Goal: Task Accomplishment & Management: Use online tool/utility

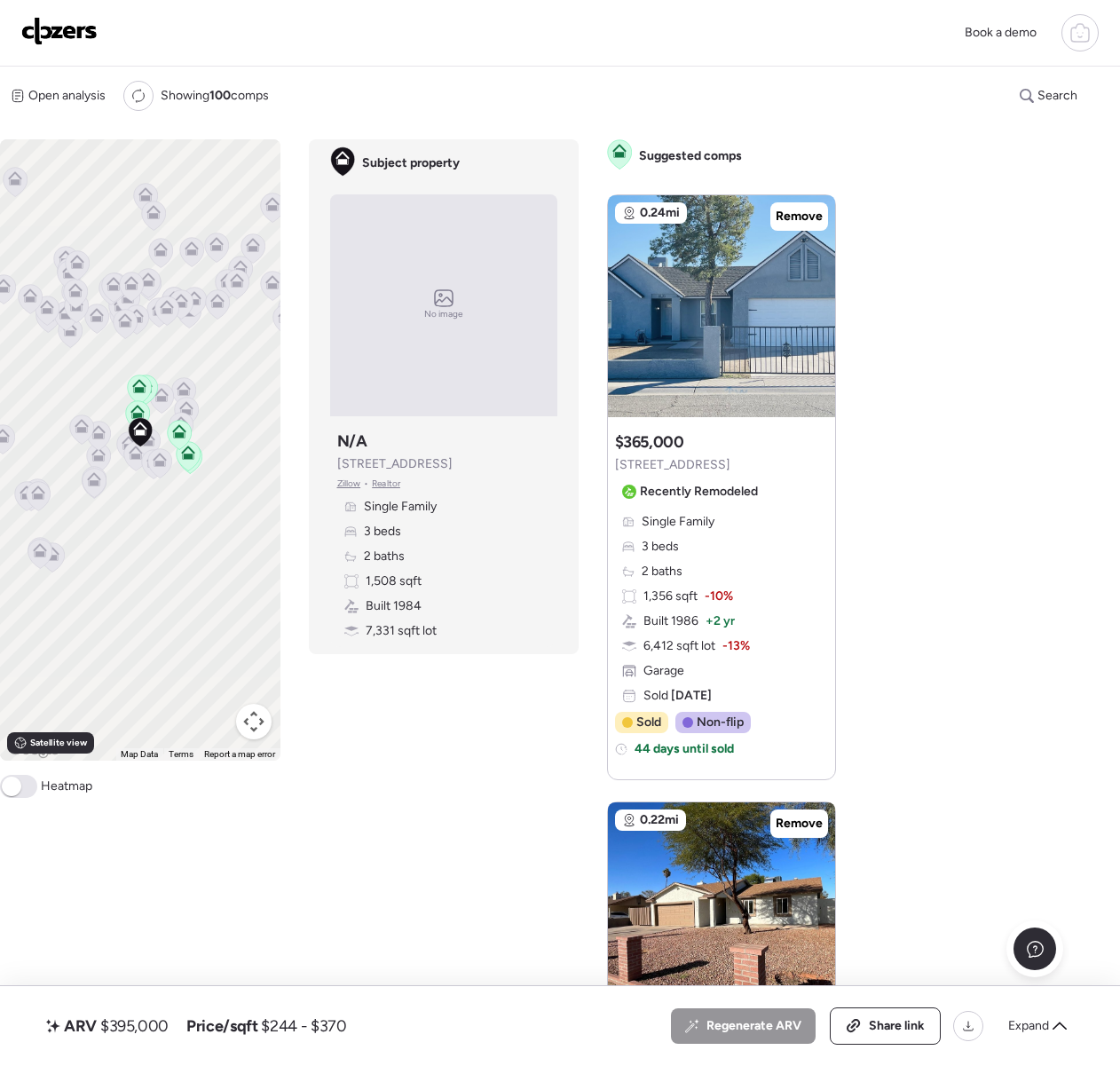
click at [65, 31] on img at bounding box center [60, 31] width 76 height 28
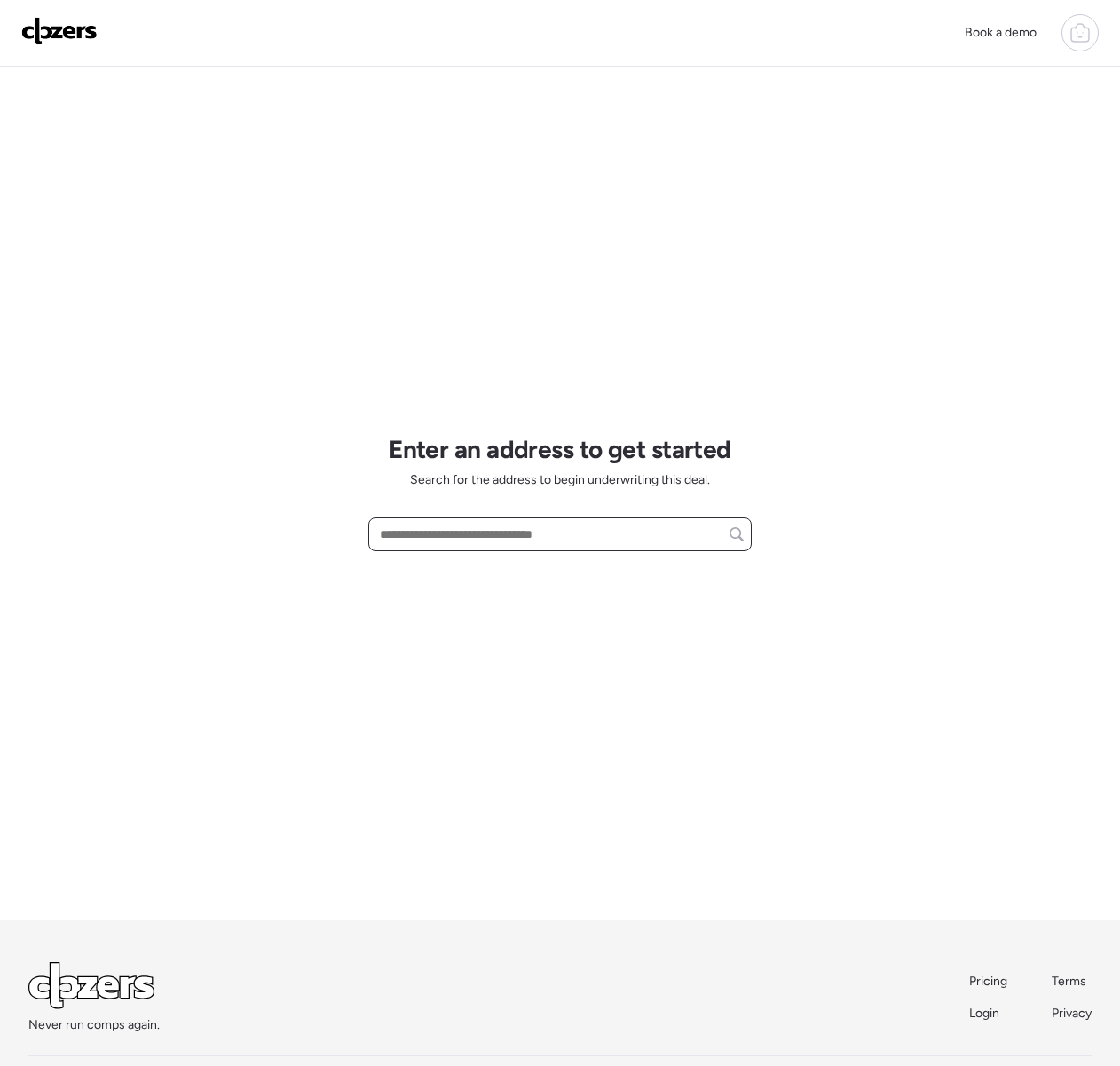
click at [539, 530] on input "text" at bounding box center [560, 533] width 368 height 24
paste input "**********"
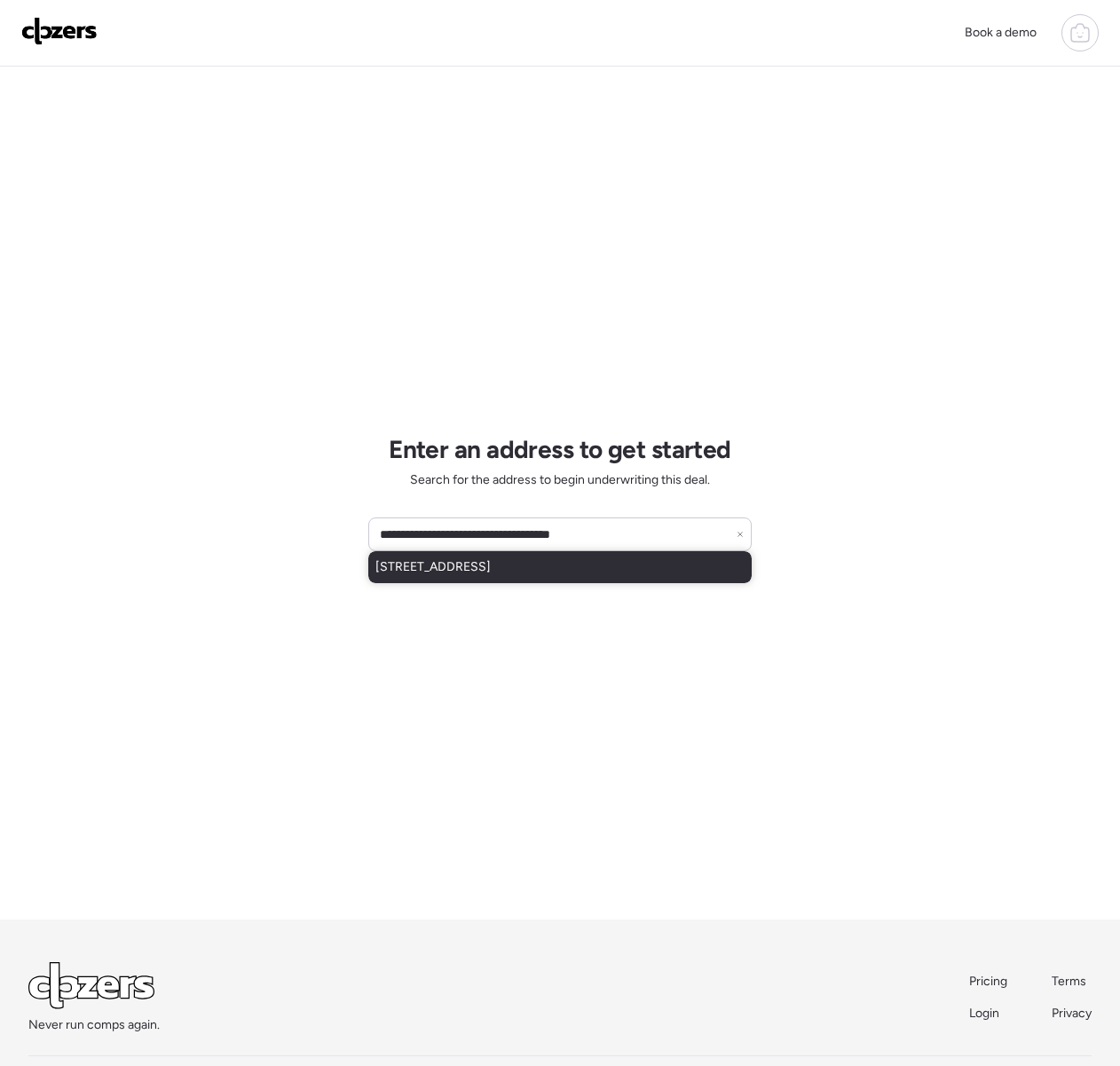
click at [491, 569] on span "13370 W Gelding Dr, Surprise, AZ, 85379" at bounding box center [433, 567] width 115 height 18
type input "**********"
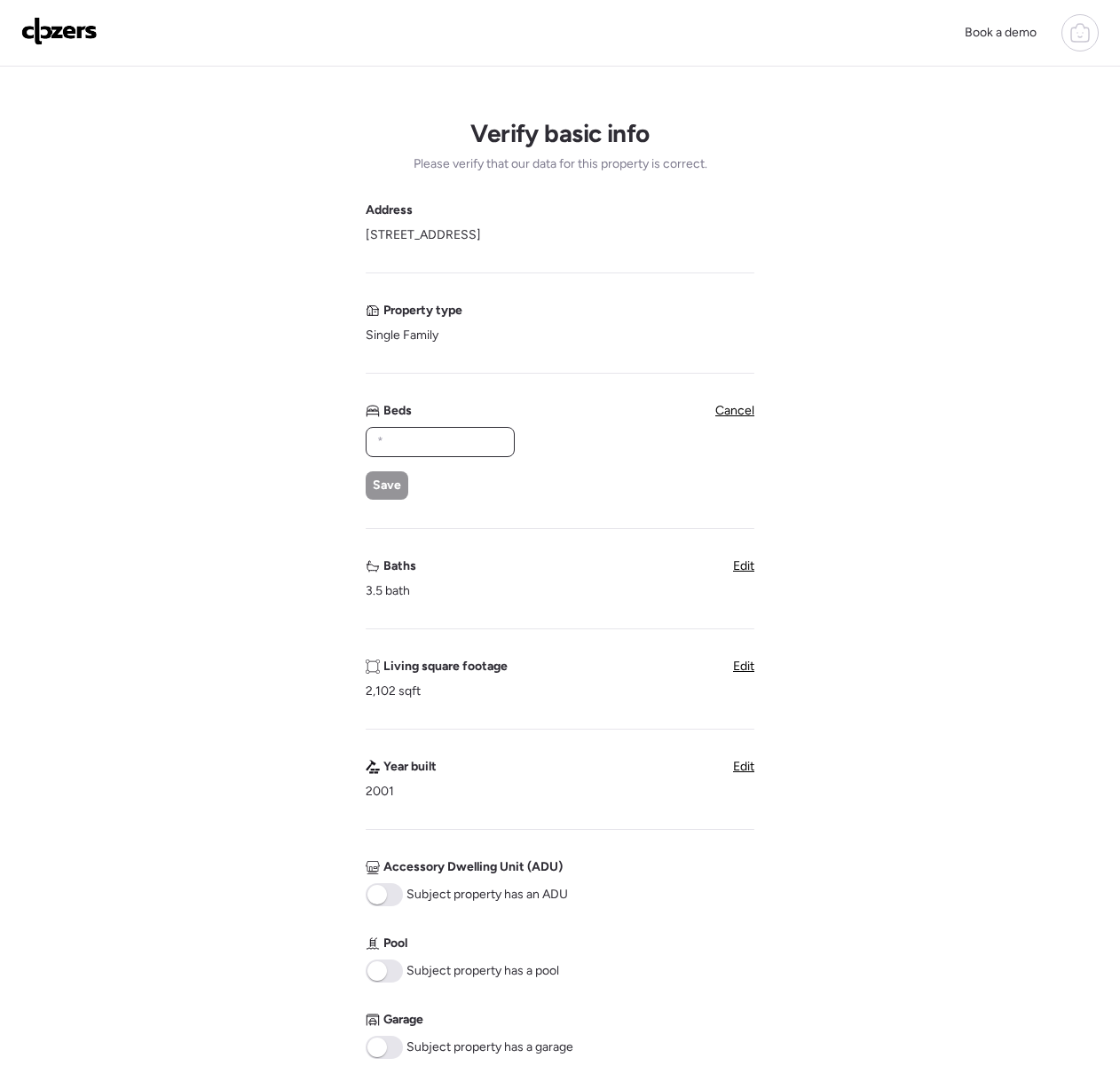
click at [427, 435] on input "text" at bounding box center [440, 441] width 133 height 24
type input "*"
click at [389, 491] on span "Save" at bounding box center [387, 485] width 28 height 18
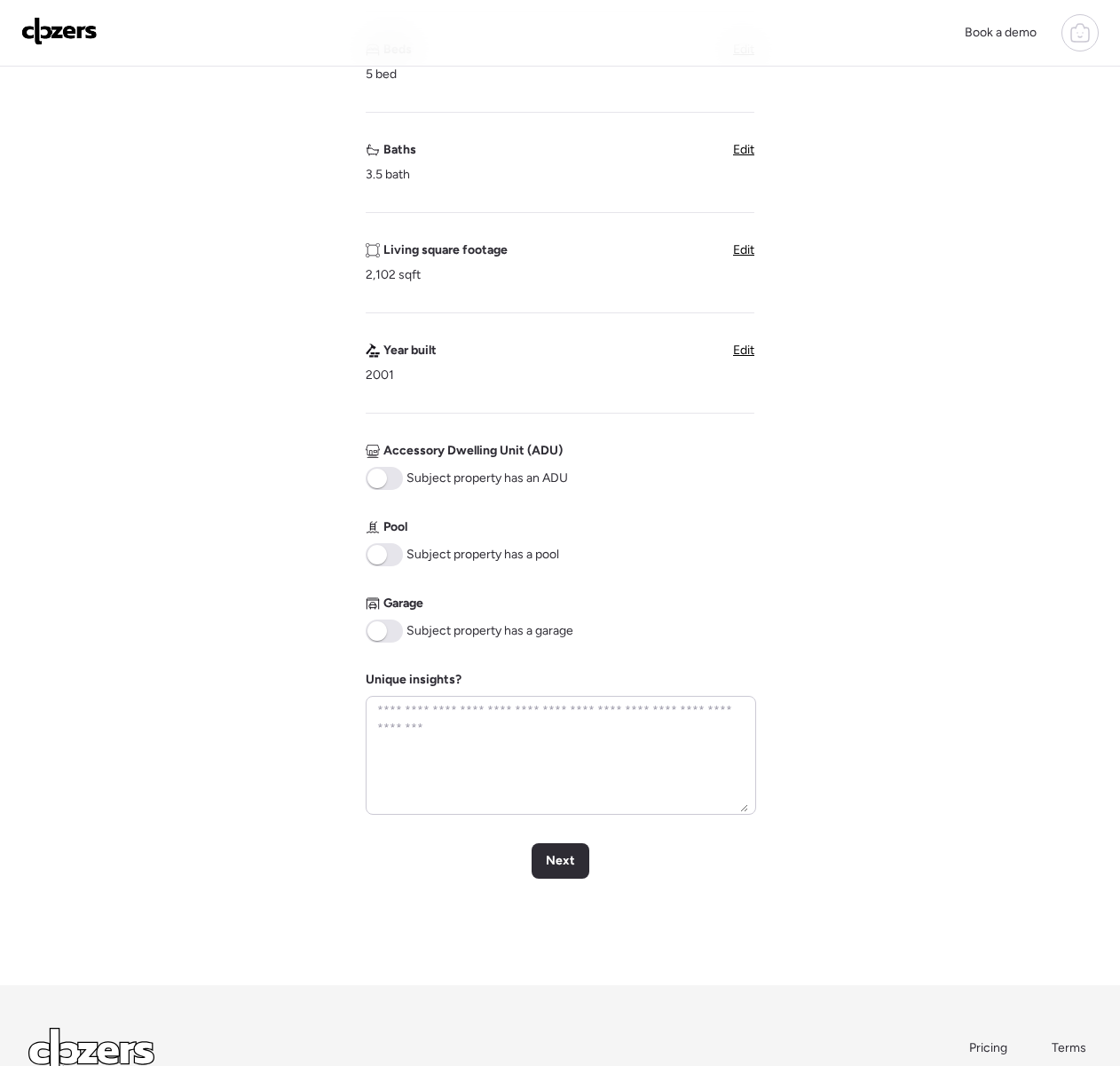
scroll to position [499, 0]
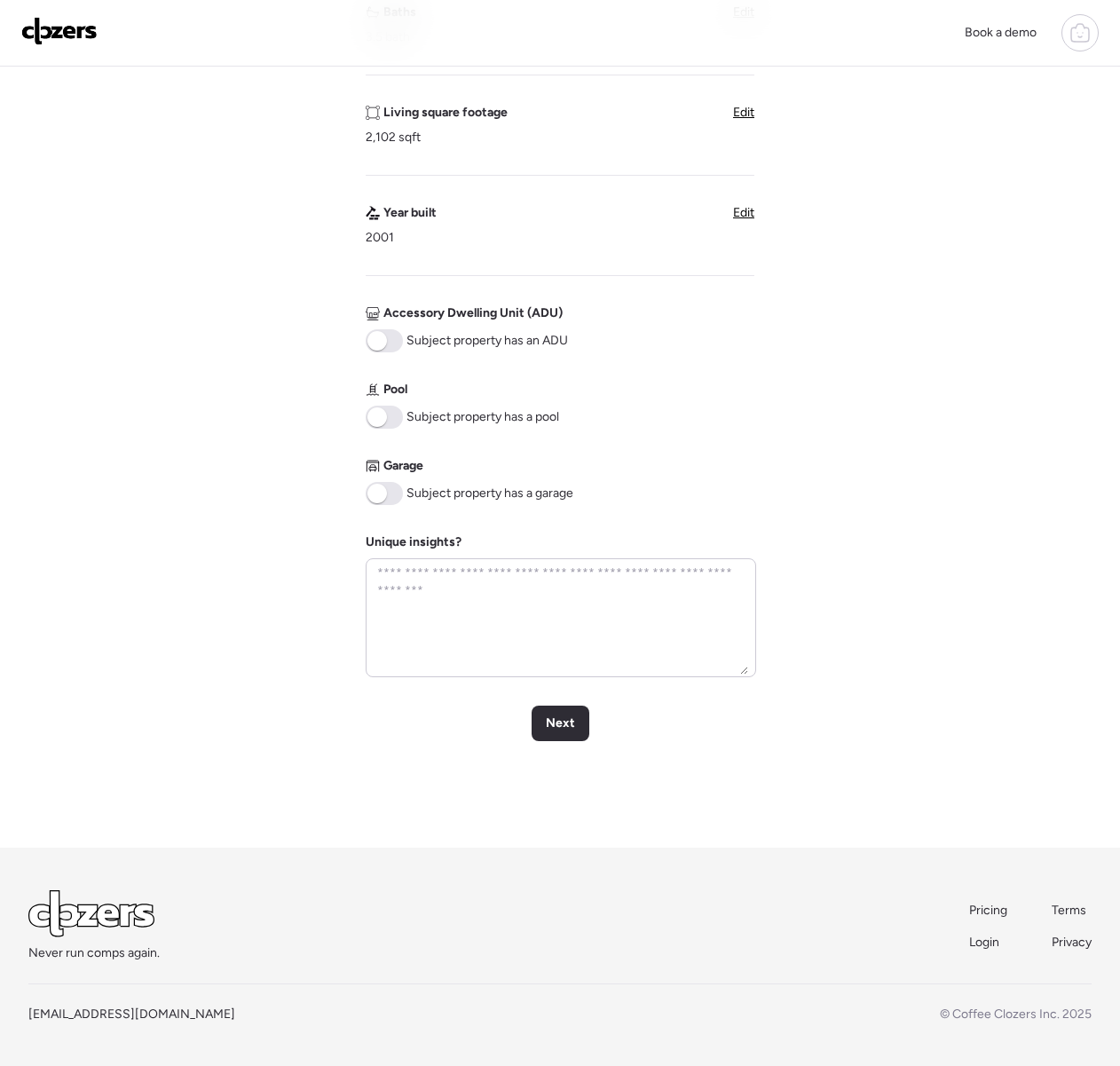
click at [381, 494] on span at bounding box center [378, 494] width 20 height 20
click at [574, 717] on div "Next" at bounding box center [560, 723] width 58 height 35
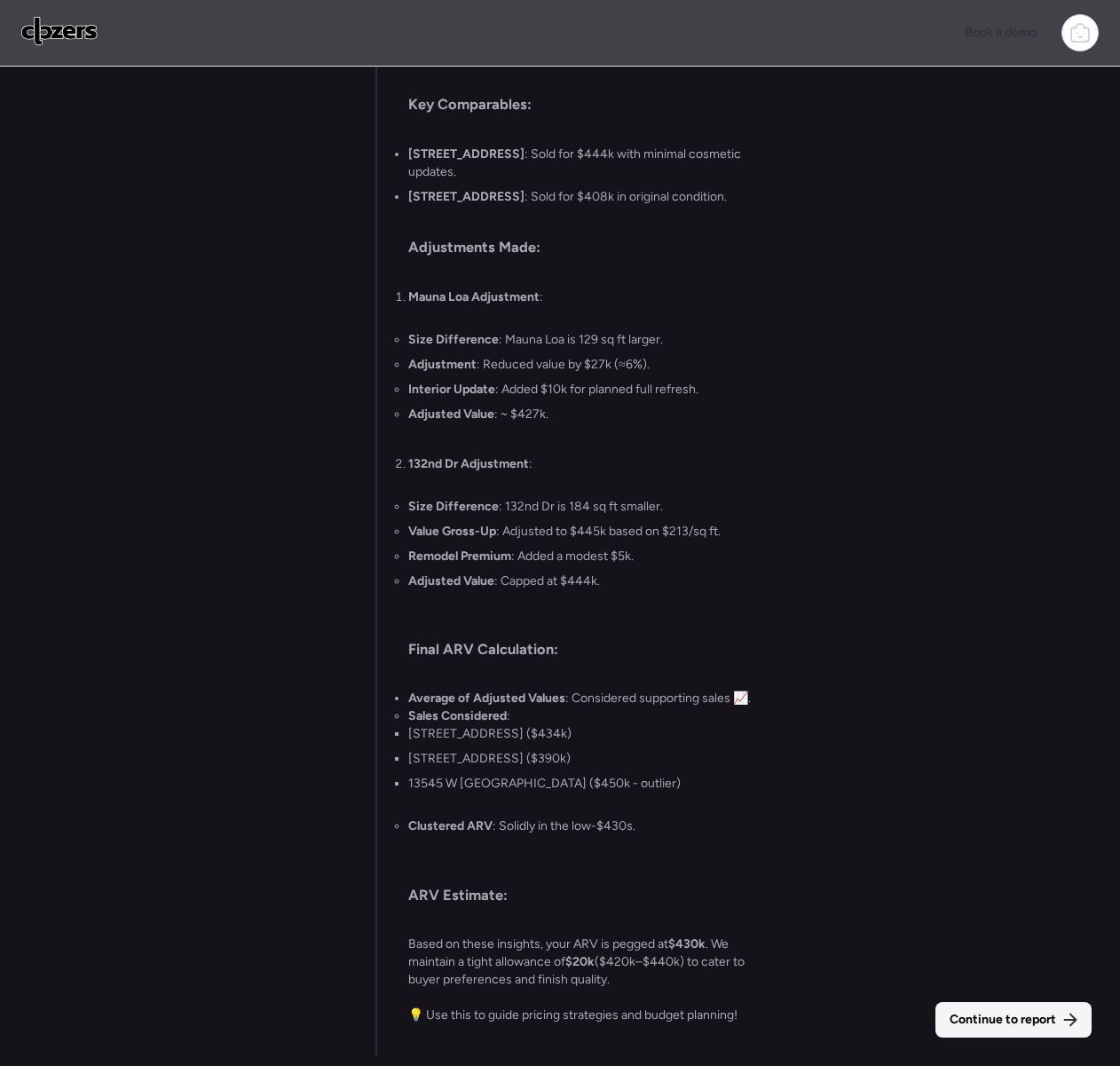
click at [1013, 1023] on span "Continue to report" at bounding box center [1003, 1020] width 107 height 18
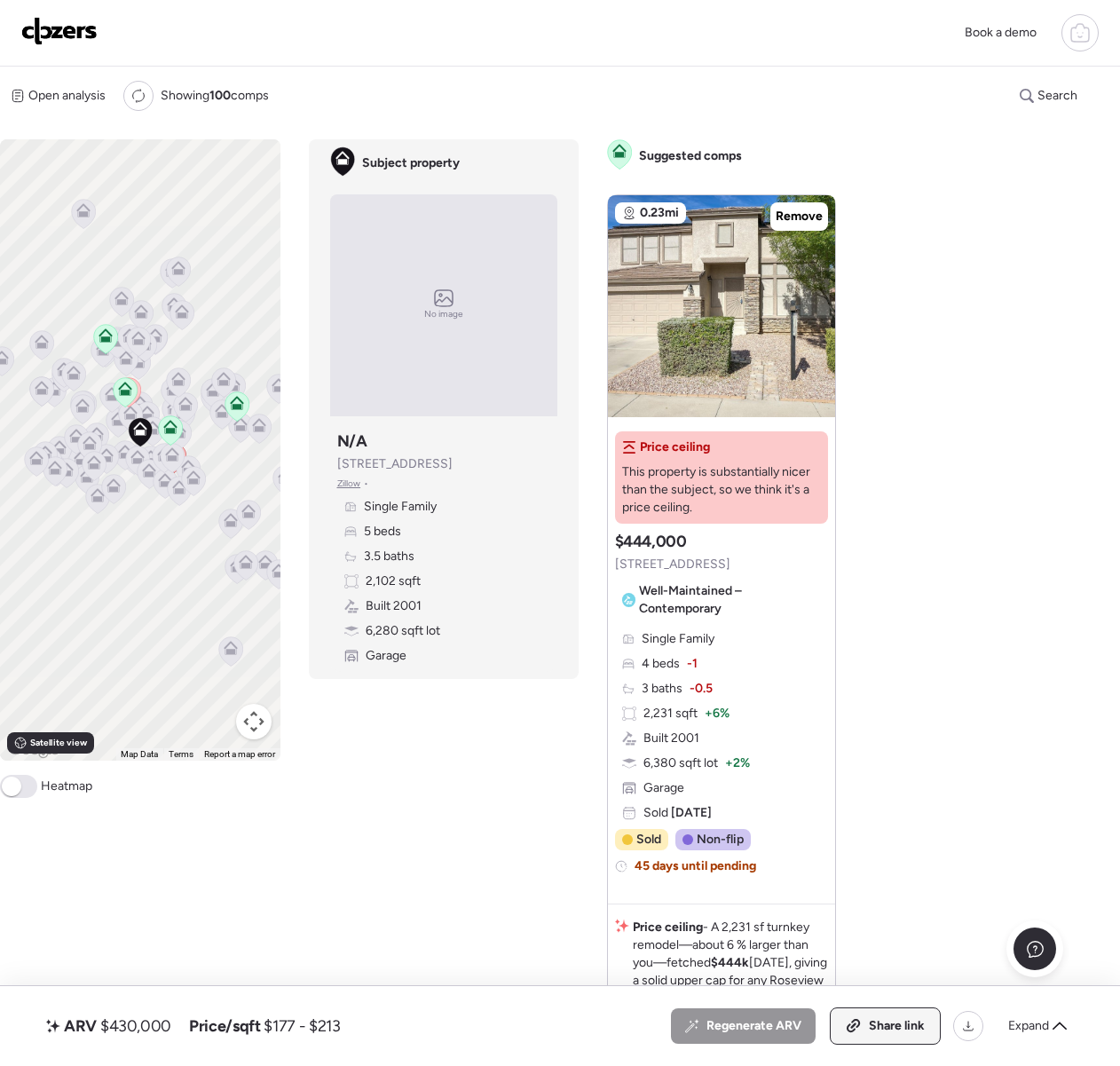
click at [879, 1025] on span "Share link" at bounding box center [897, 1026] width 56 height 18
click at [72, 39] on img at bounding box center [60, 31] width 76 height 28
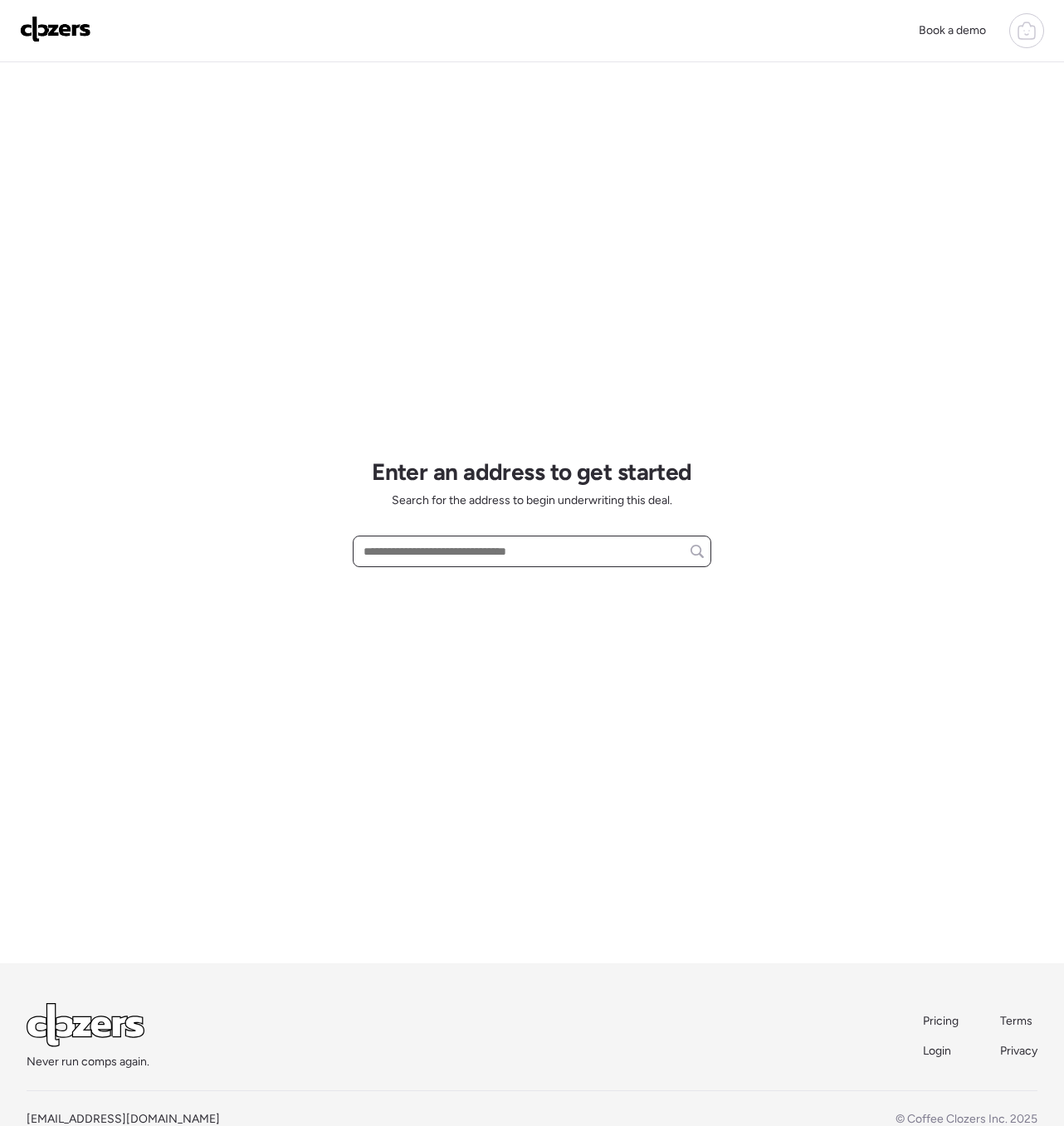
click at [438, 542] on input "text" at bounding box center [532, 551] width 344 height 23
paste input "**********"
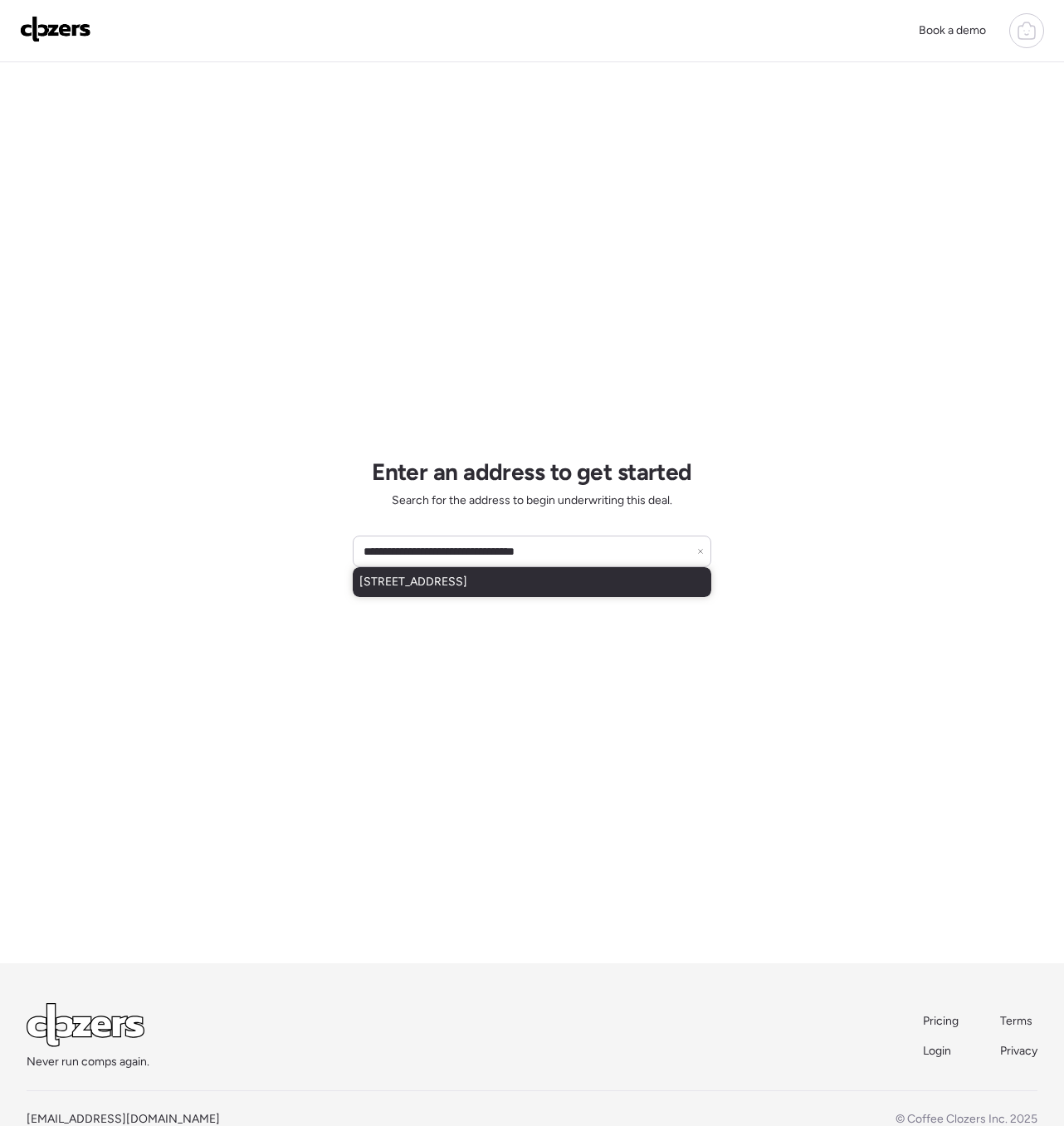
click at [438, 580] on span "[STREET_ADDRESS]" at bounding box center [413, 582] width 108 height 17
type input "**********"
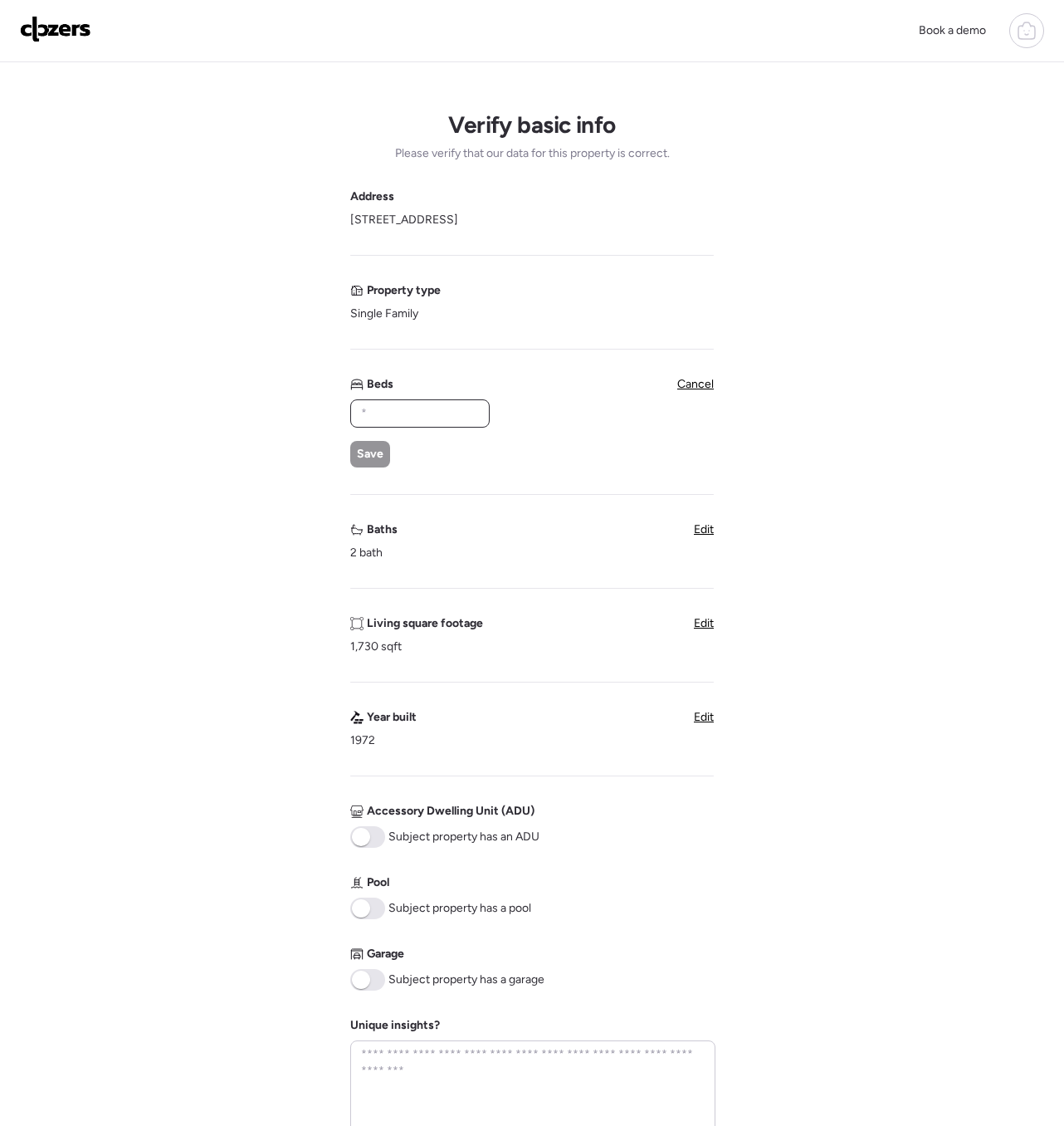
click at [406, 414] on input "text" at bounding box center [419, 413] width 125 height 23
type input "*"
click at [379, 455] on span "Save" at bounding box center [369, 454] width 26 height 17
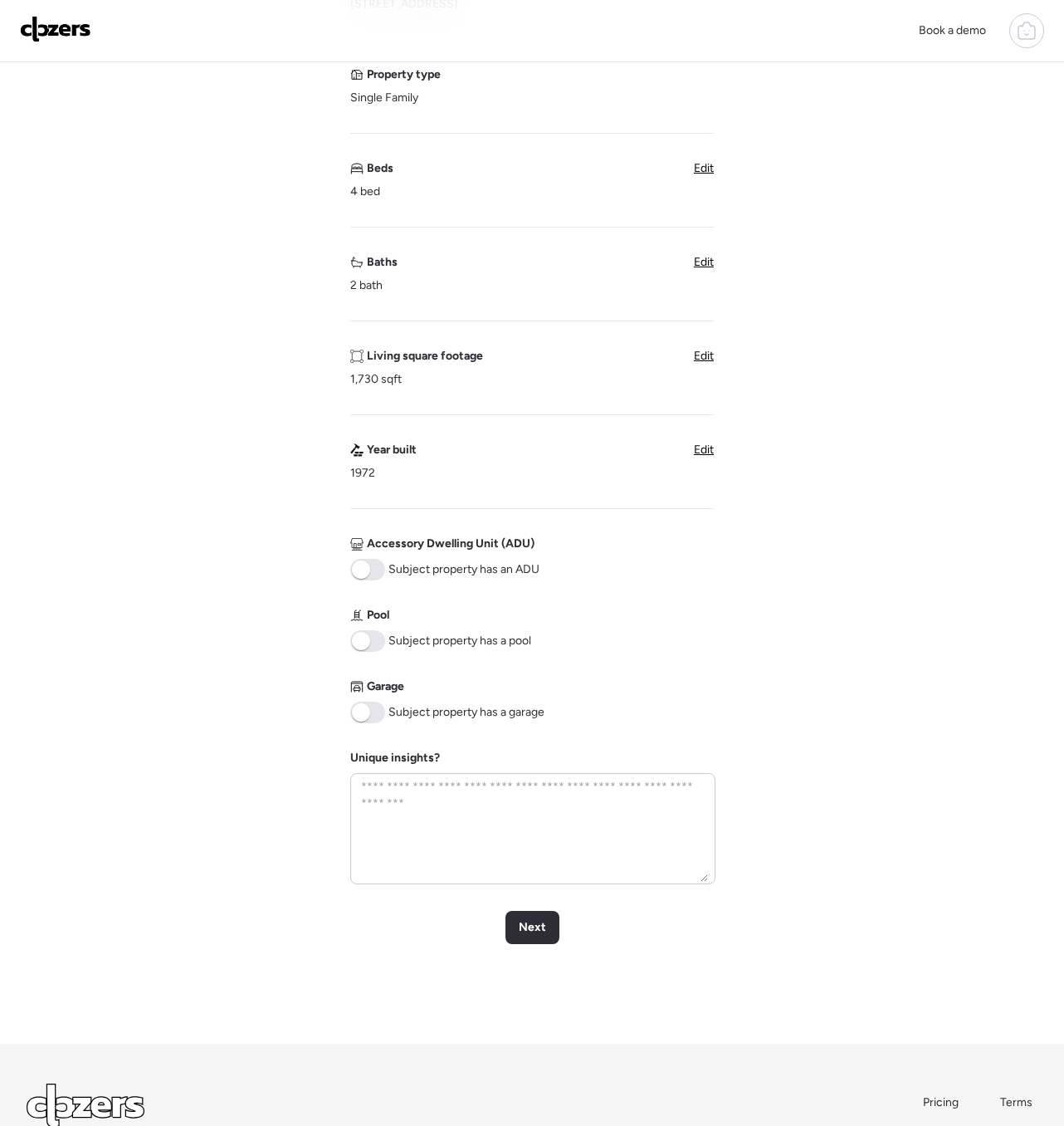
scroll to position [338, 0]
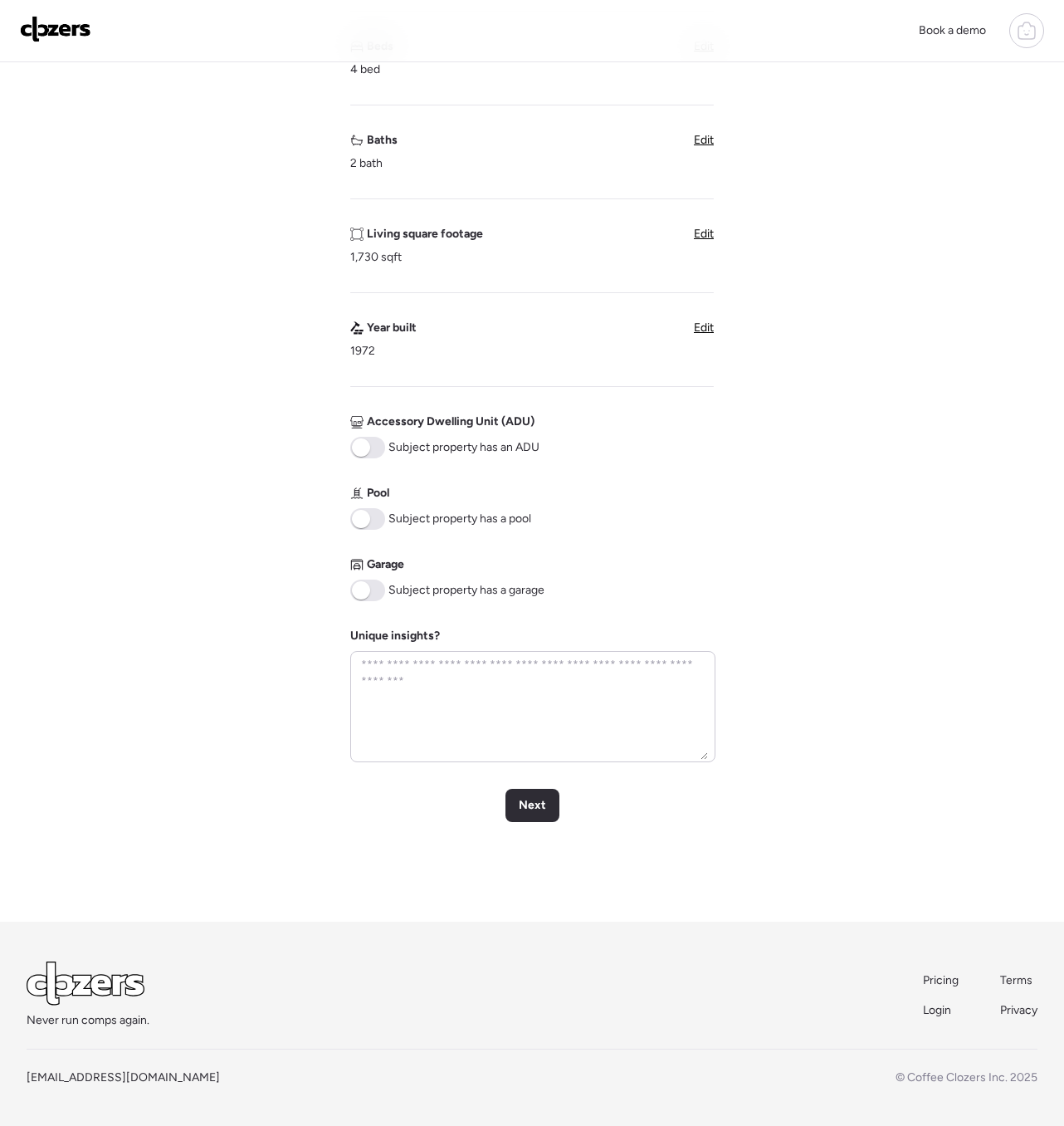
click at [535, 787] on div "Verify basic info Please verify that our data for this property is correct. Add…" at bounding box center [532, 323] width 1038 height 1197
click at [531, 797] on span "Next" at bounding box center [533, 806] width 27 height 17
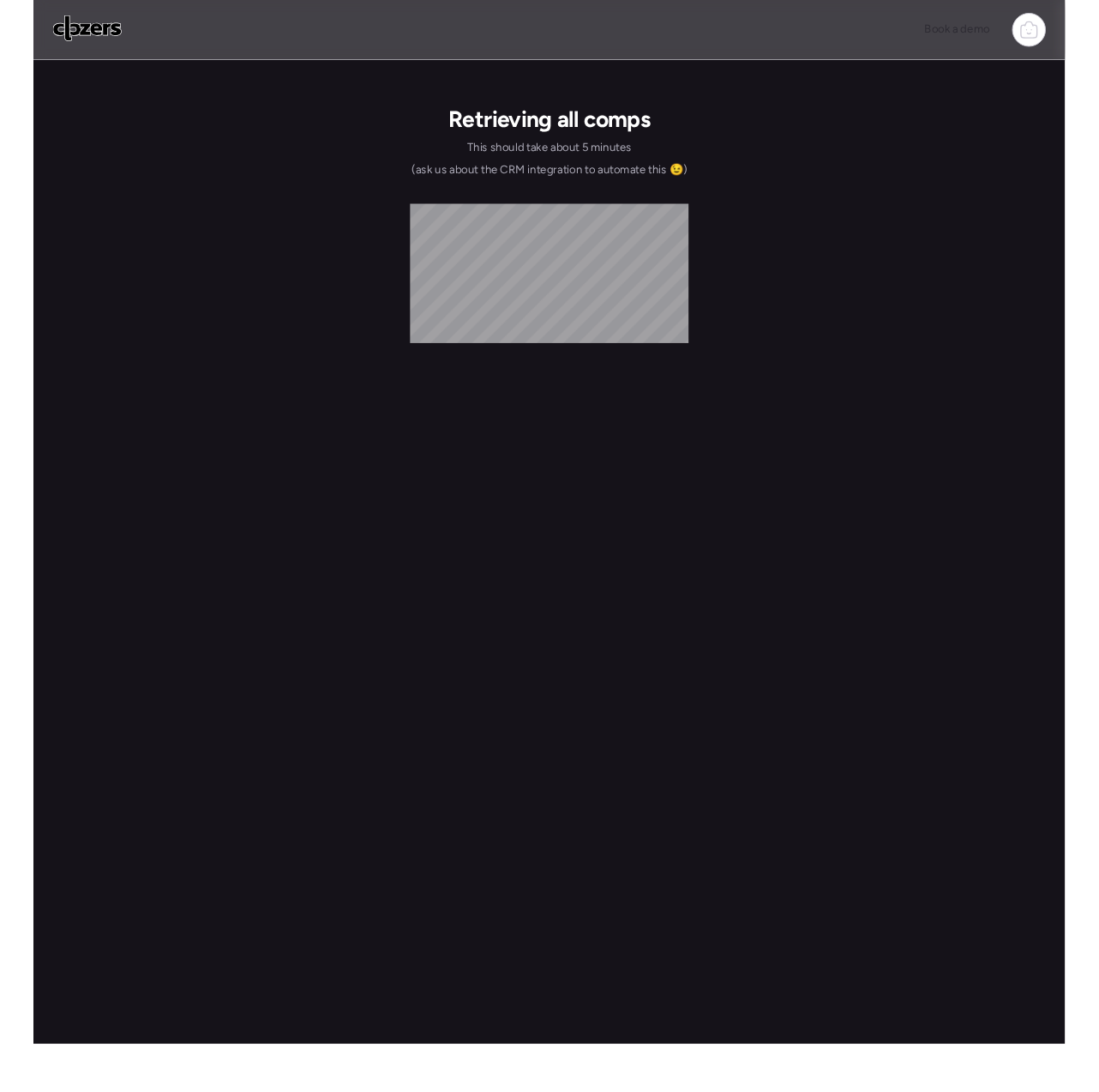
scroll to position [0, 0]
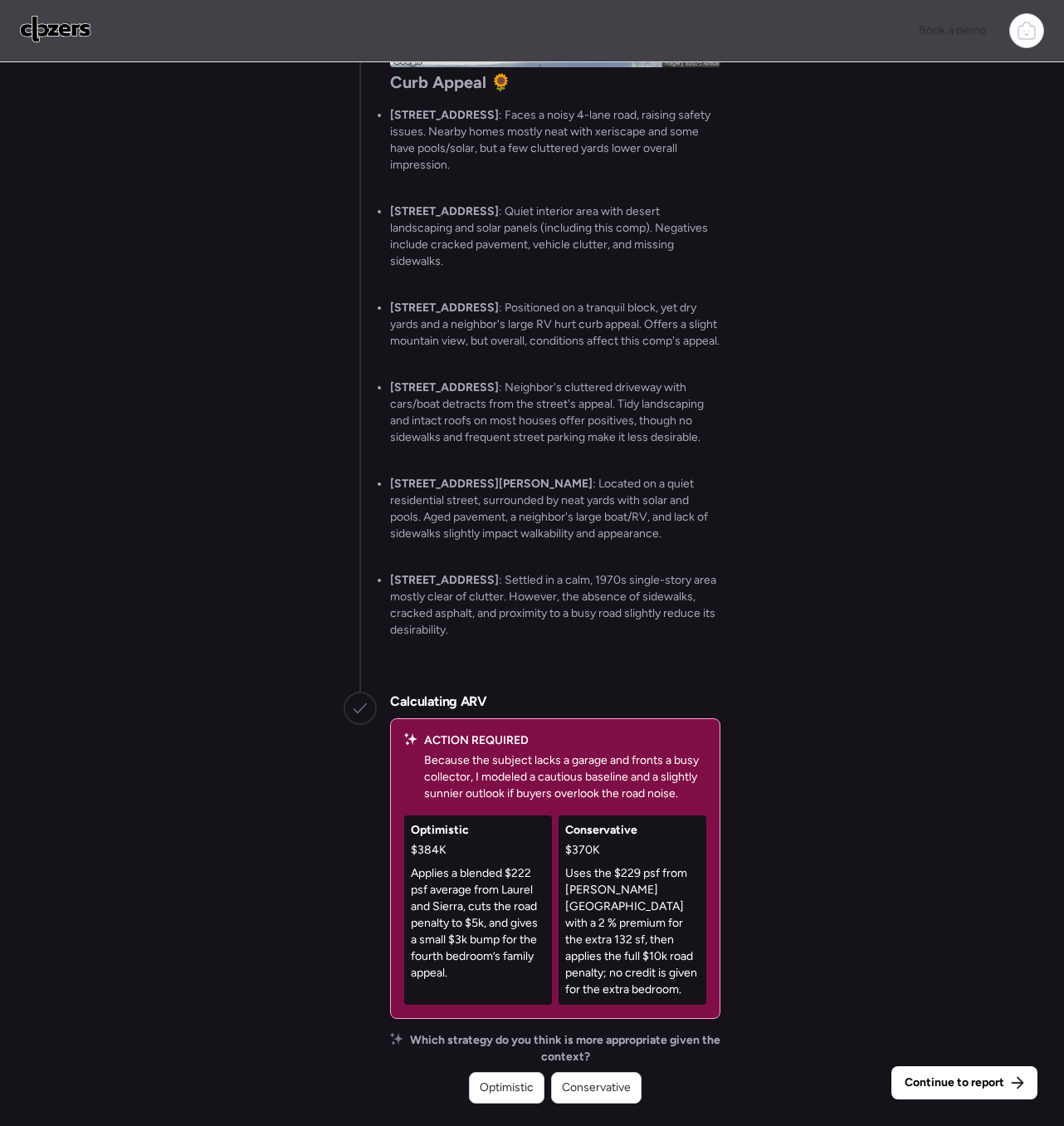
click at [990, 1084] on span "Continue to report" at bounding box center [955, 1083] width 100 height 17
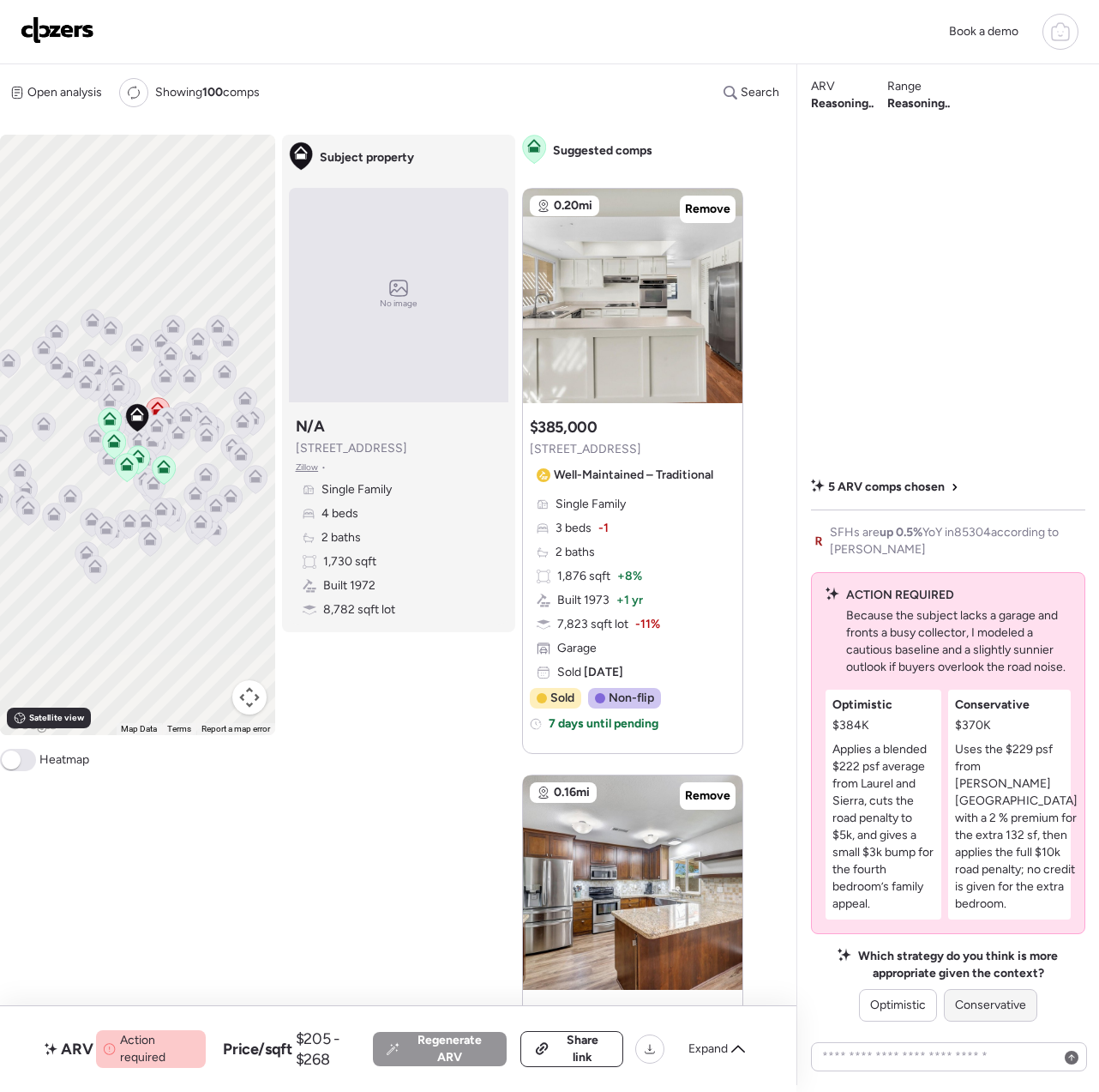
click at [966, 1006] on span "Conservative" at bounding box center [990, 1005] width 71 height 18
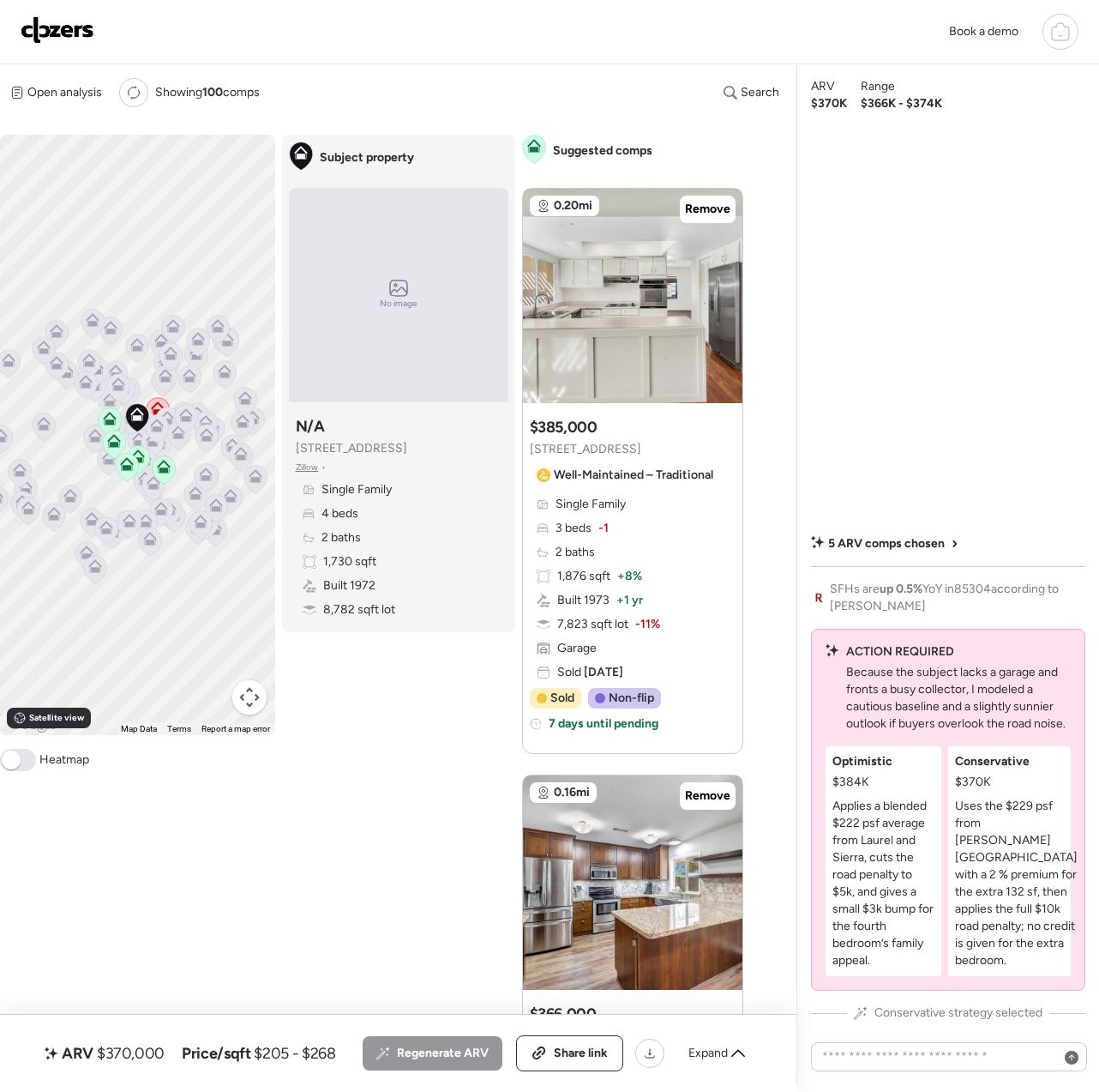
click at [62, 27] on img at bounding box center [58, 30] width 74 height 27
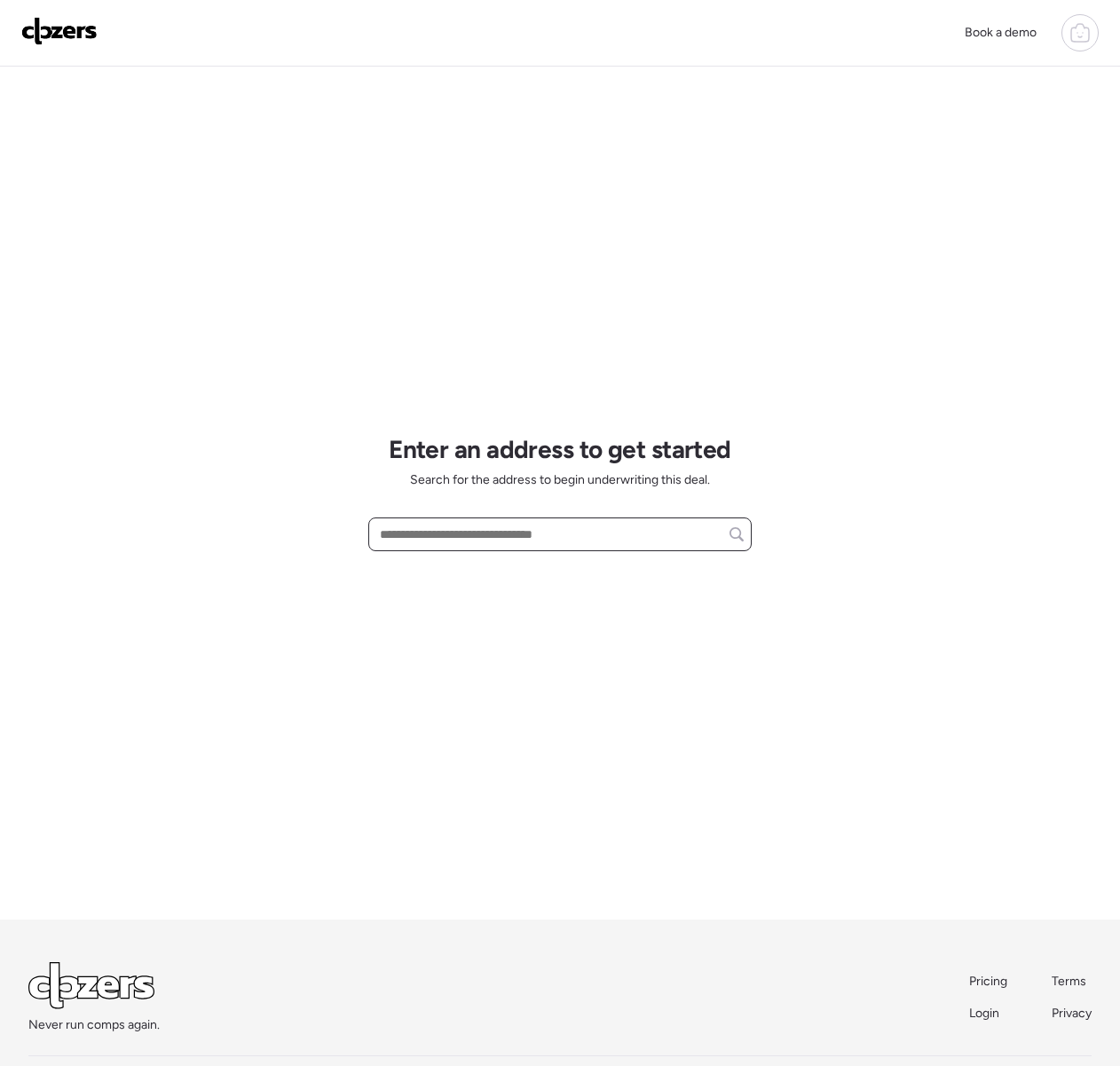
paste input "**********"
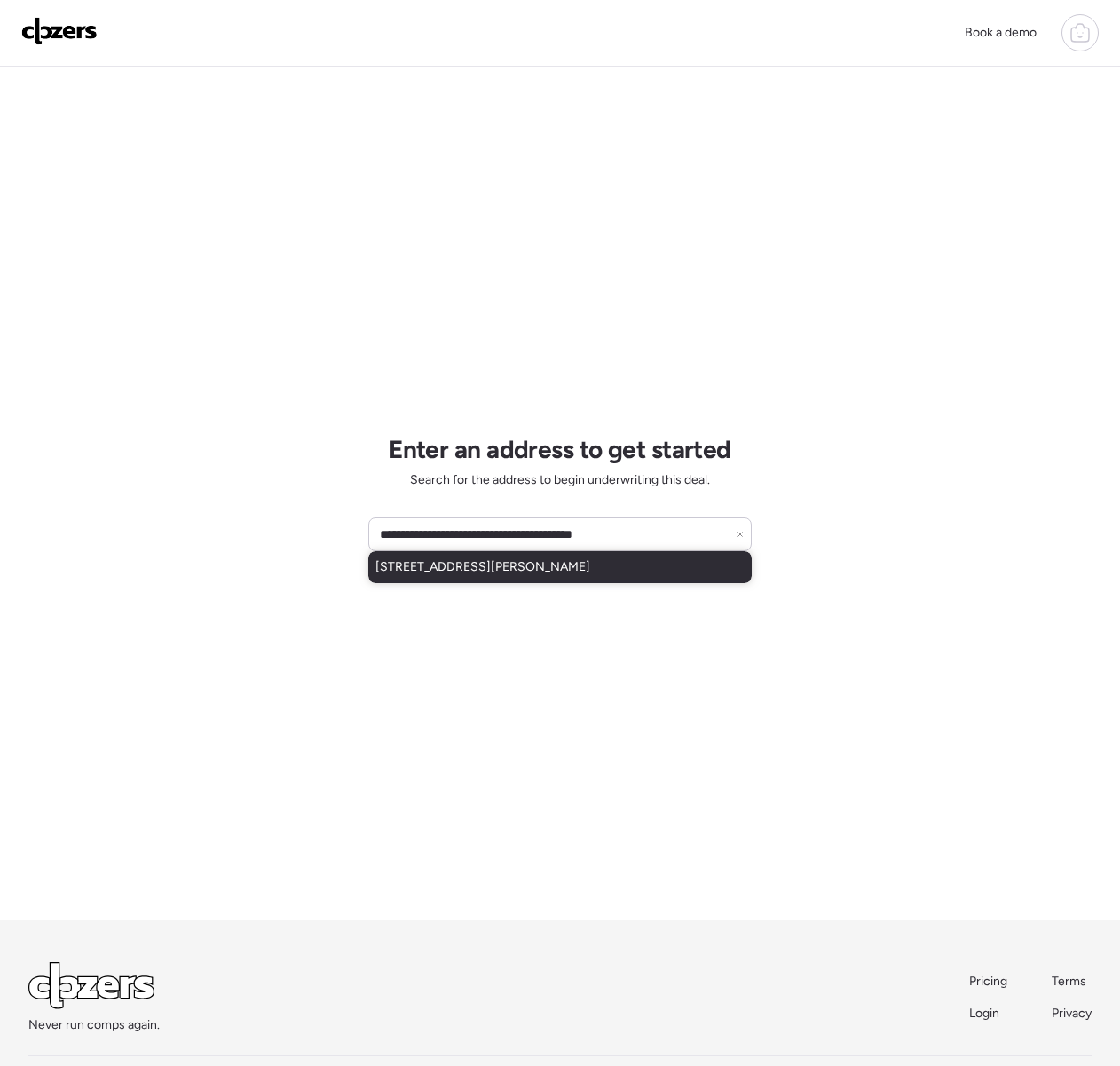
click at [456, 572] on span "6104 W Monte Cristo Ave, Glendale, AZ, 85306" at bounding box center [483, 567] width 215 height 18
type input "**********"
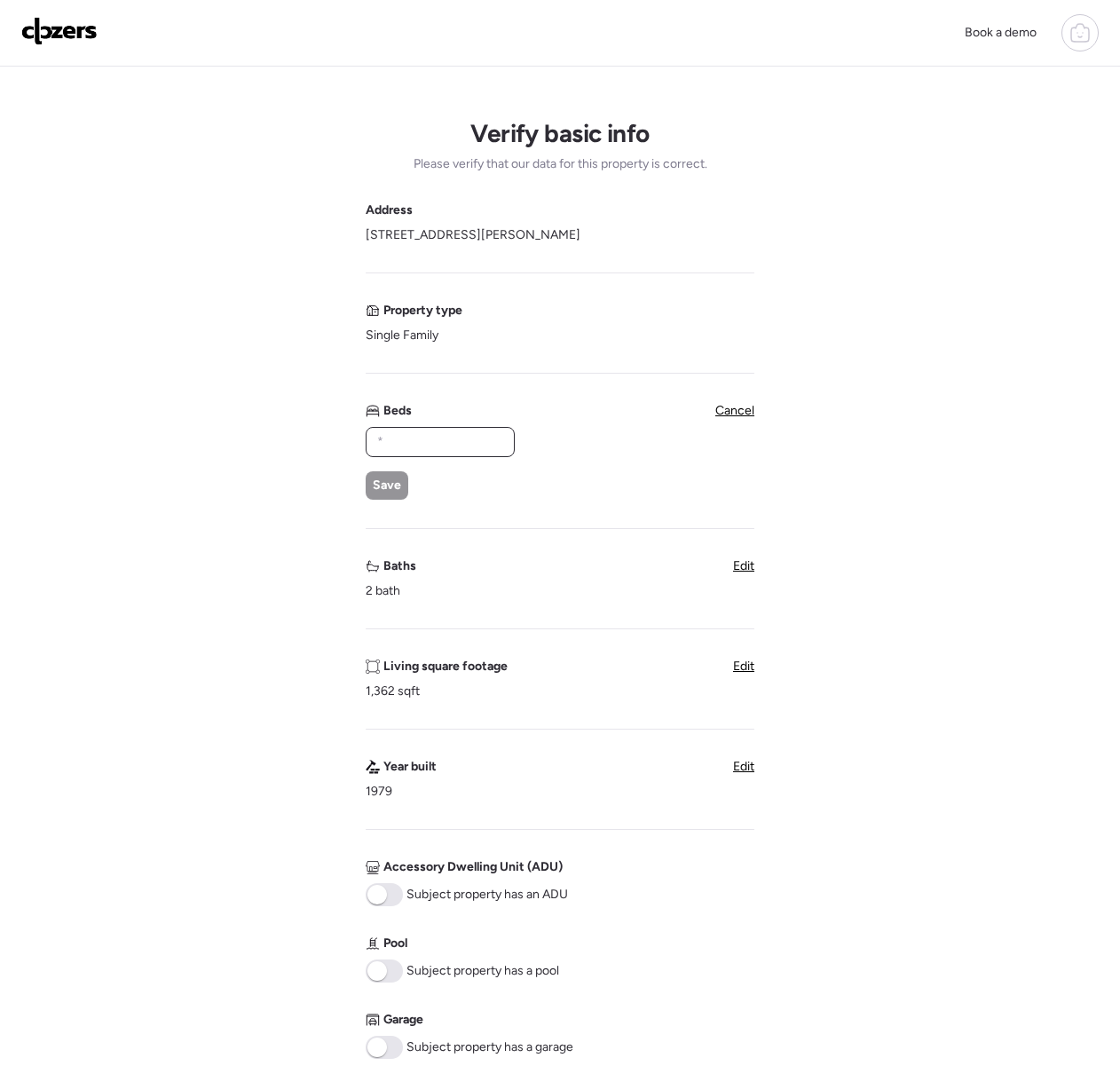
click at [418, 442] on input "text" at bounding box center [440, 441] width 133 height 24
type input "*"
click at [398, 490] on span "Save" at bounding box center [387, 485] width 28 height 18
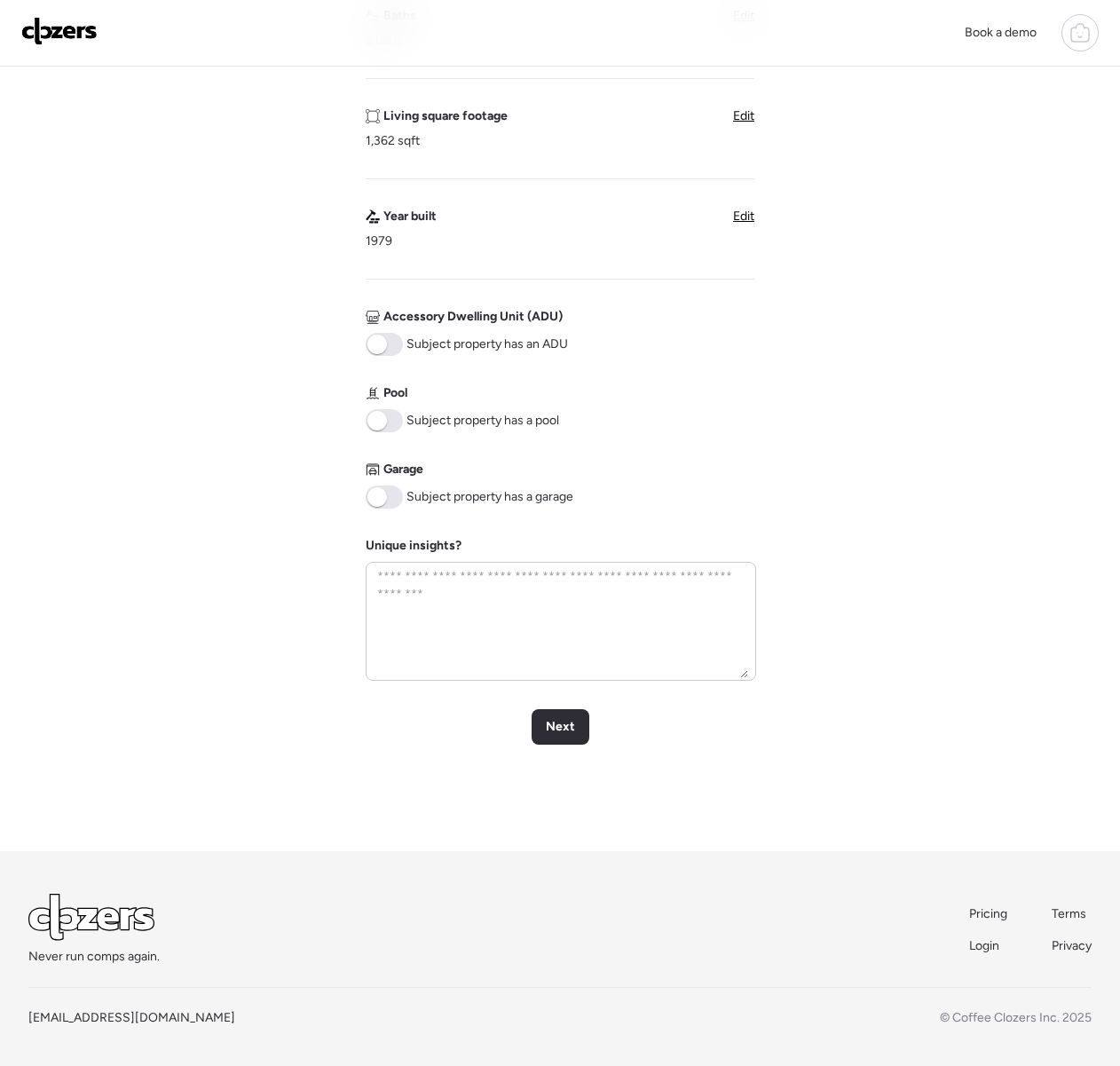
scroll to position [499, 0]
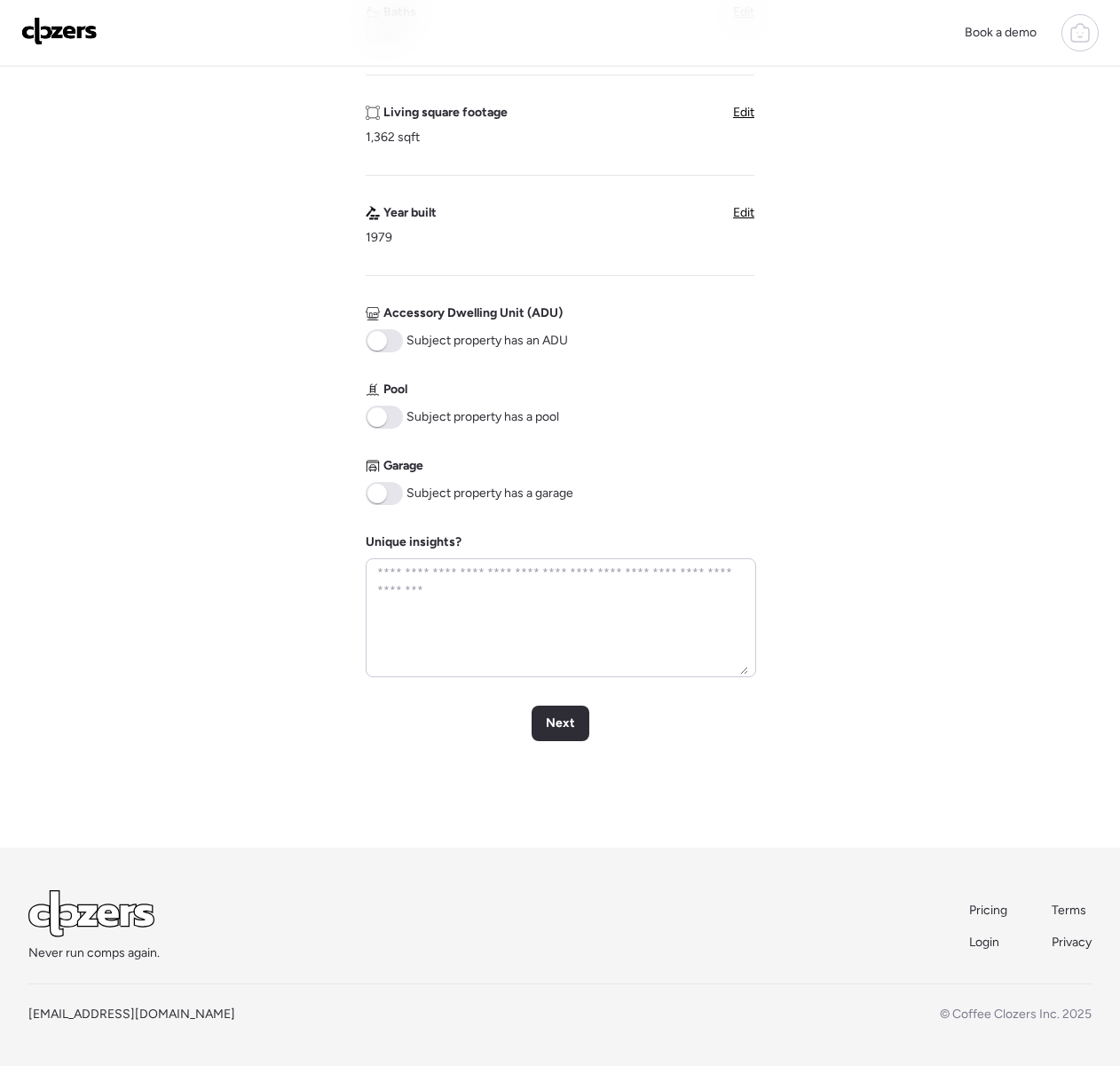
click at [380, 415] on span at bounding box center [378, 418] width 20 height 20
click at [387, 488] on span at bounding box center [384, 493] width 37 height 23
click at [550, 716] on span "Next" at bounding box center [560, 724] width 29 height 18
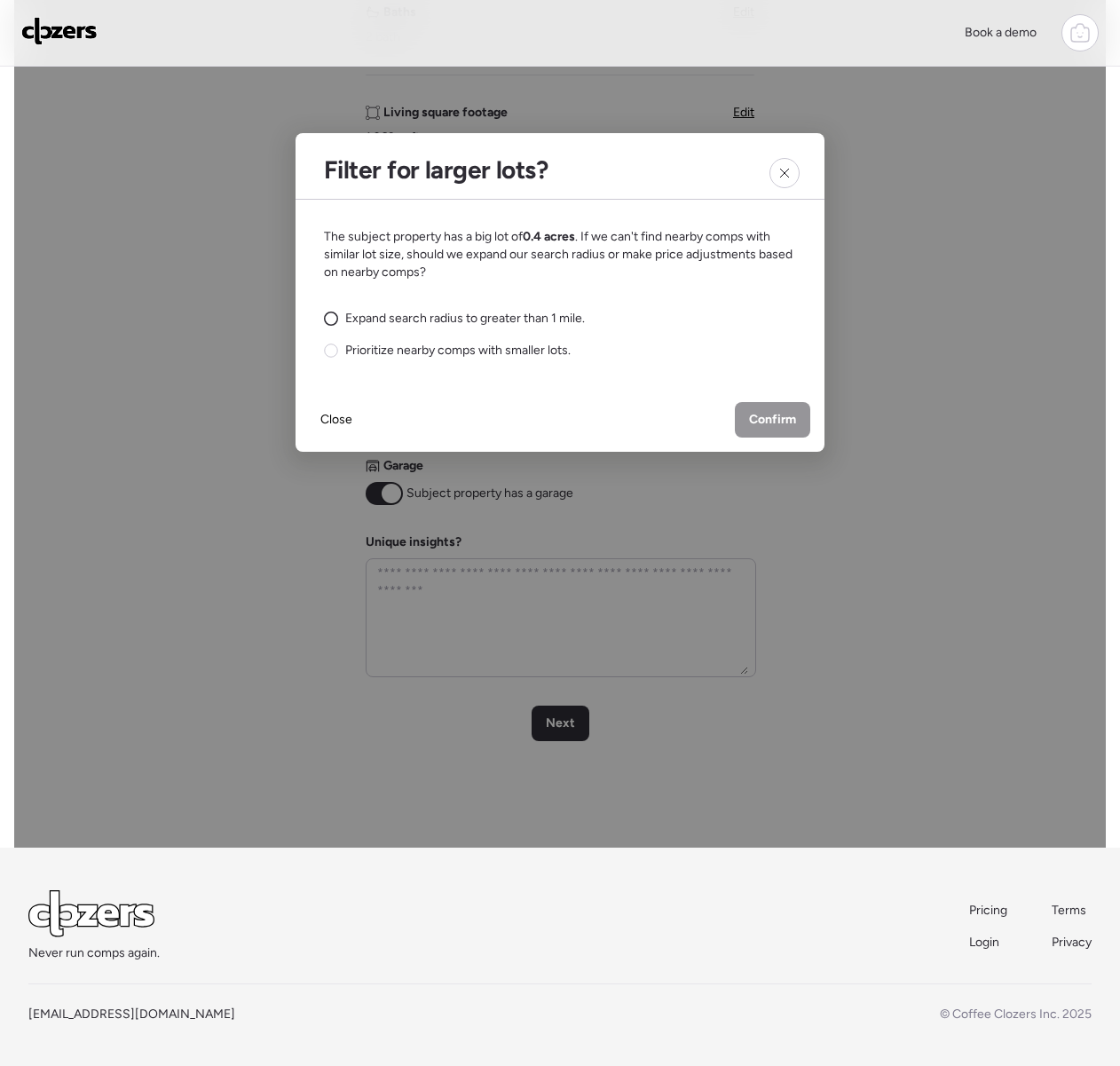
click at [364, 322] on span "Expand search radius to greater than 1 mile." at bounding box center [464, 319] width 240 height 18
click at [751, 418] on span "Confirm" at bounding box center [772, 420] width 47 height 18
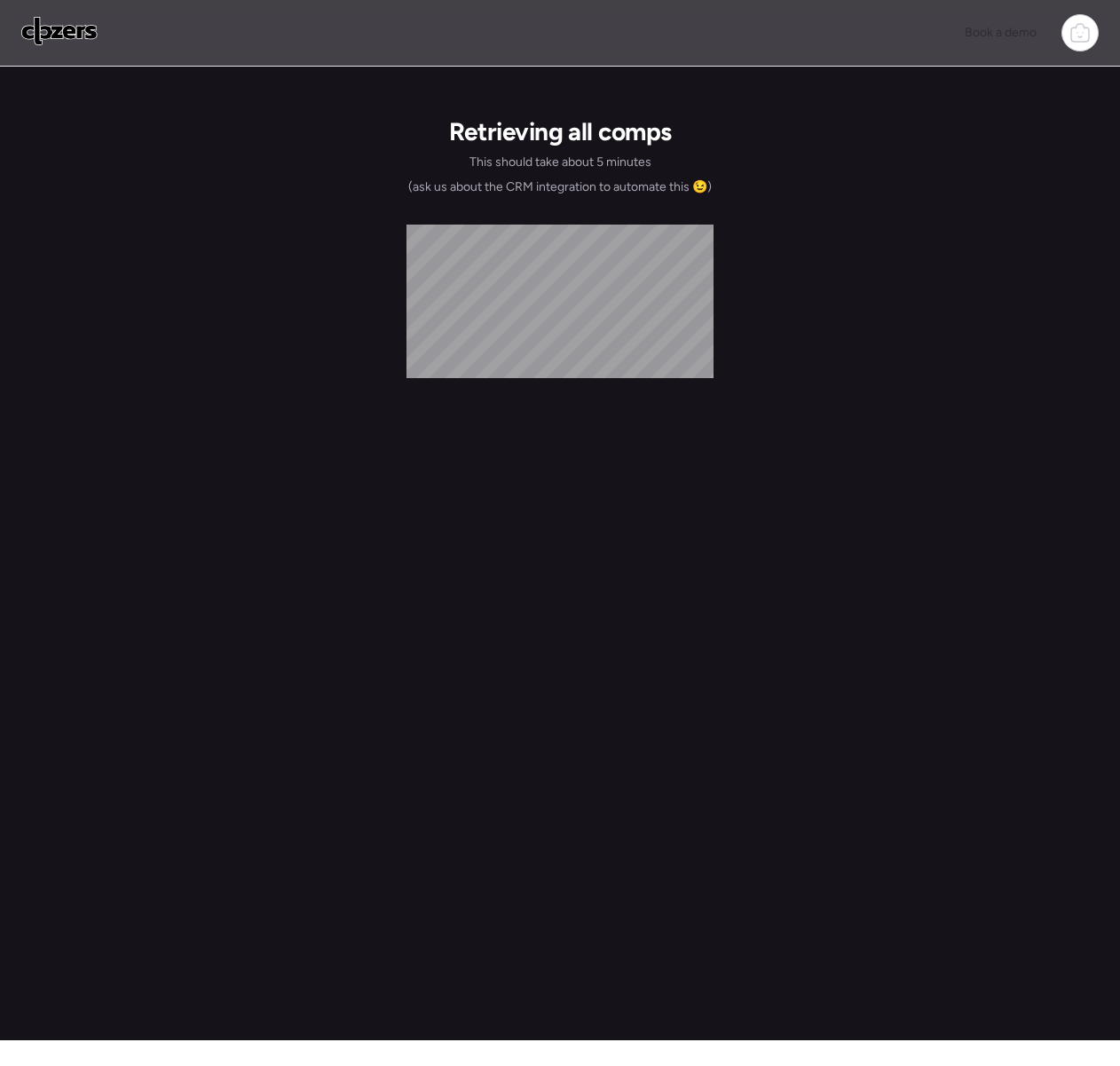
scroll to position [0, 0]
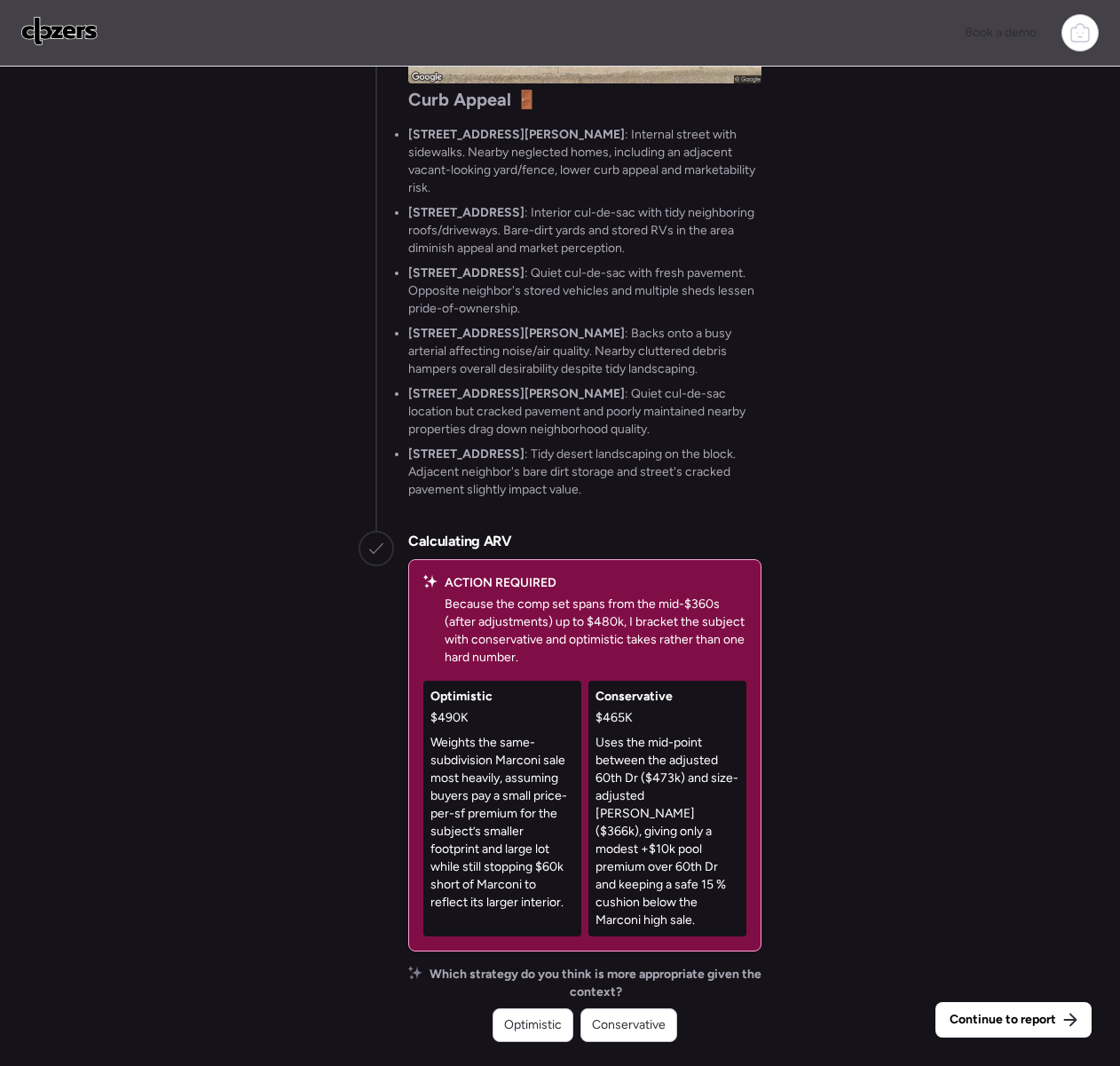
click at [627, 1018] on span "Conservative" at bounding box center [628, 1025] width 73 height 18
click at [627, 929] on p "Uses the mid-point between the adjusted 60th Dr ($473k) and size-adjusted Monte…" at bounding box center [667, 832] width 144 height 196
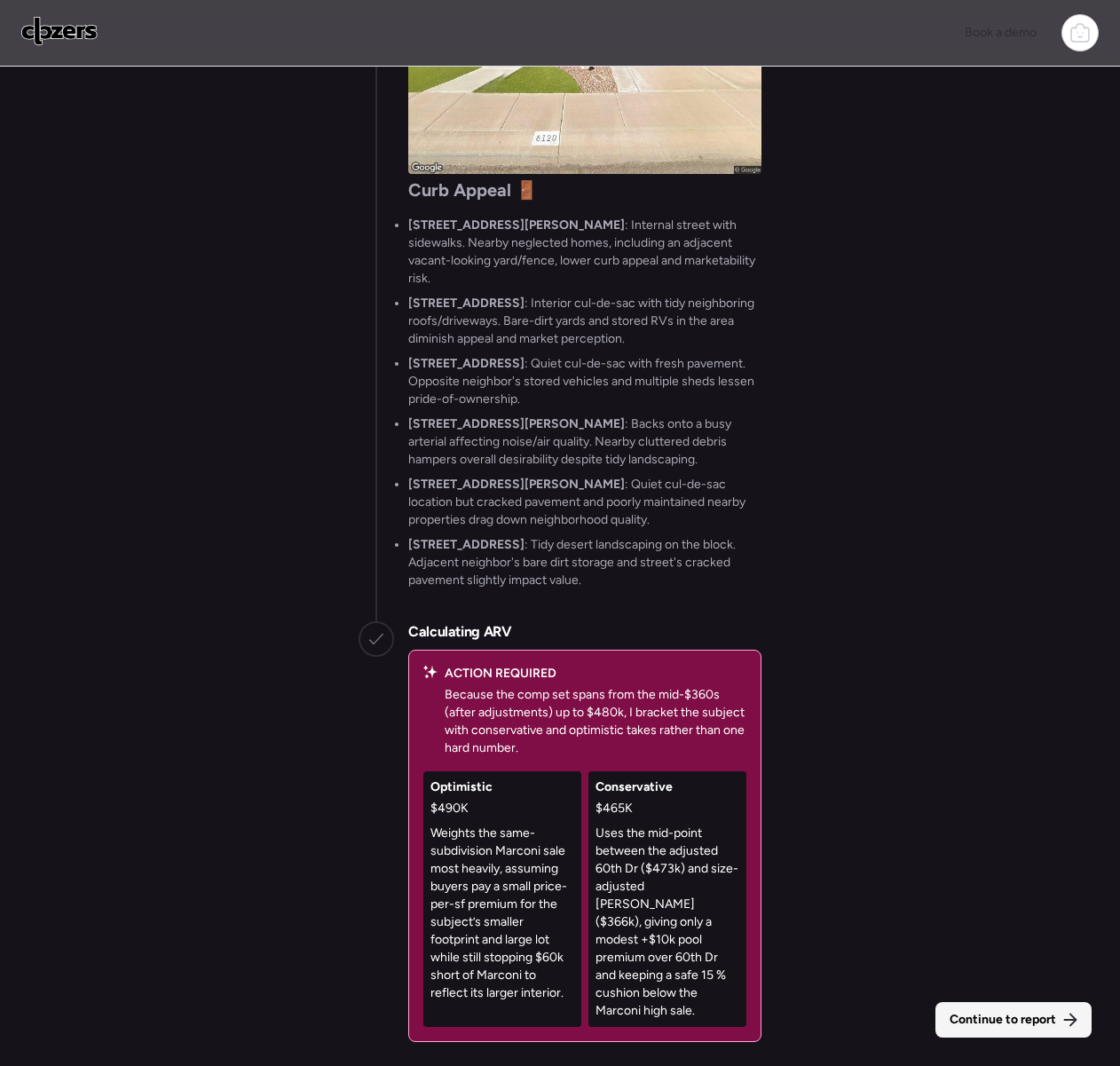
click at [984, 1023] on span "Continue to report" at bounding box center [1003, 1020] width 107 height 18
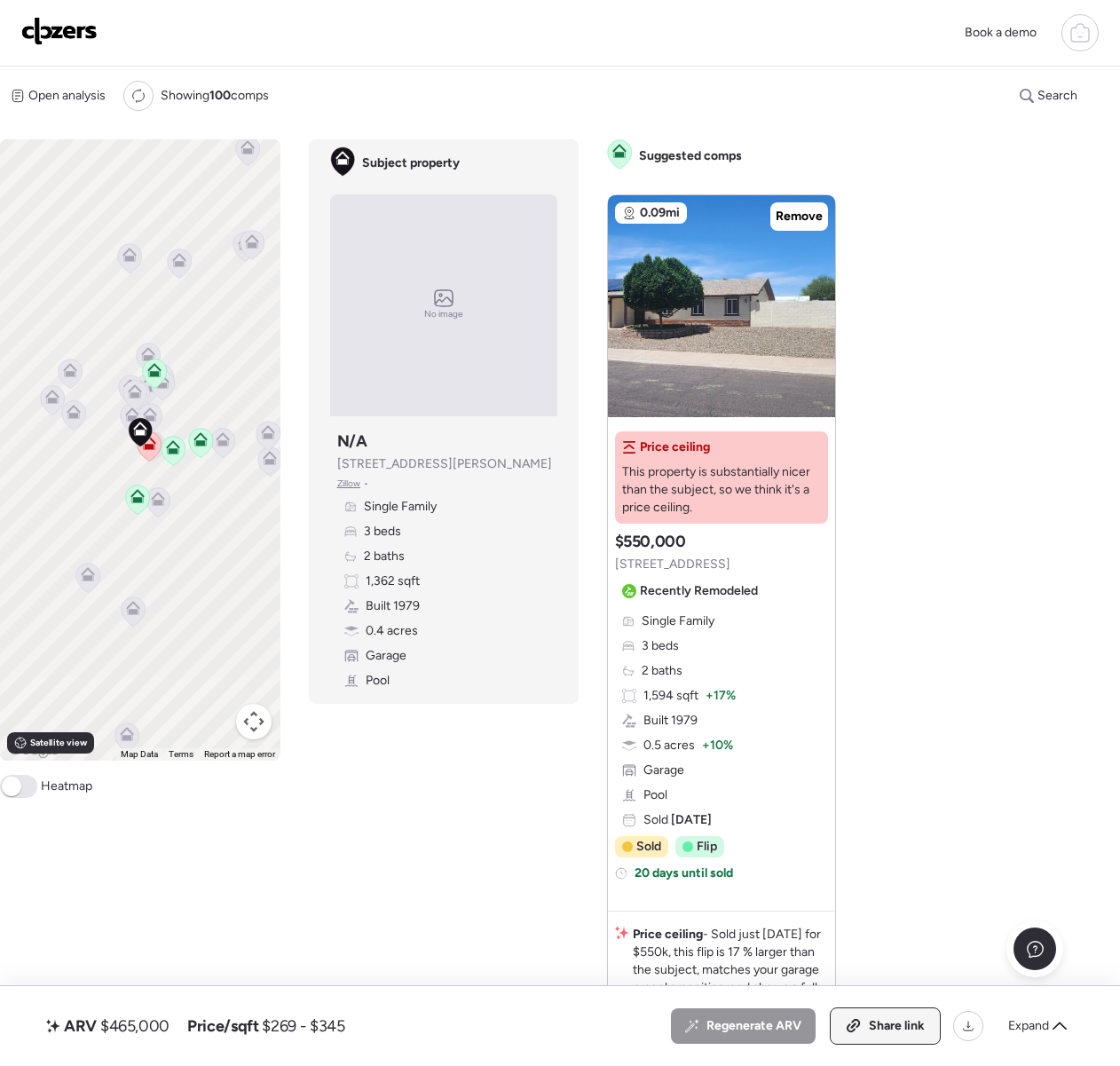
click at [899, 1039] on div "Share link" at bounding box center [885, 1025] width 110 height 35
click at [86, 30] on img at bounding box center [60, 31] width 76 height 28
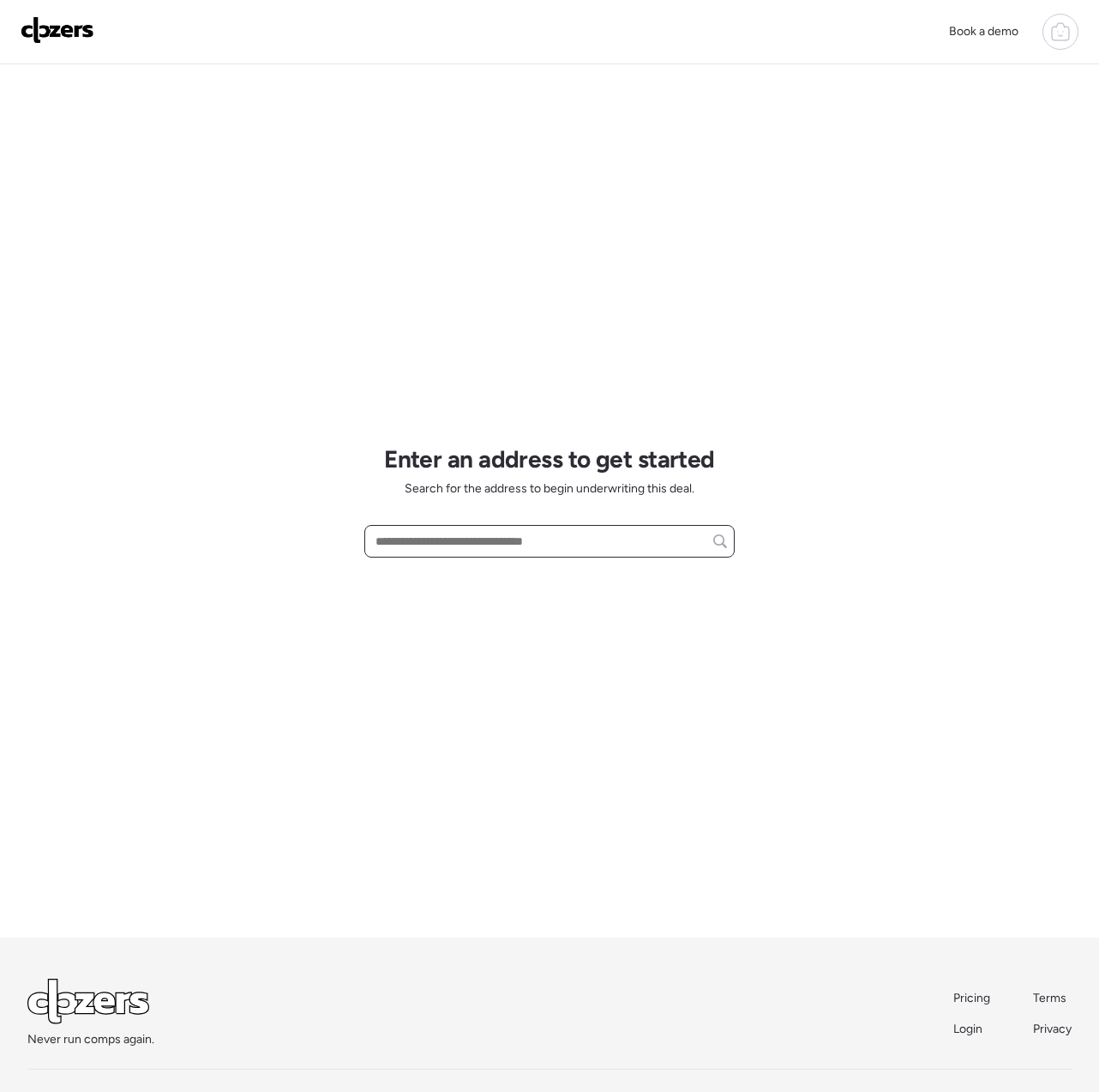
click at [406, 544] on input "text" at bounding box center [550, 541] width 355 height 24
paste input "**********"
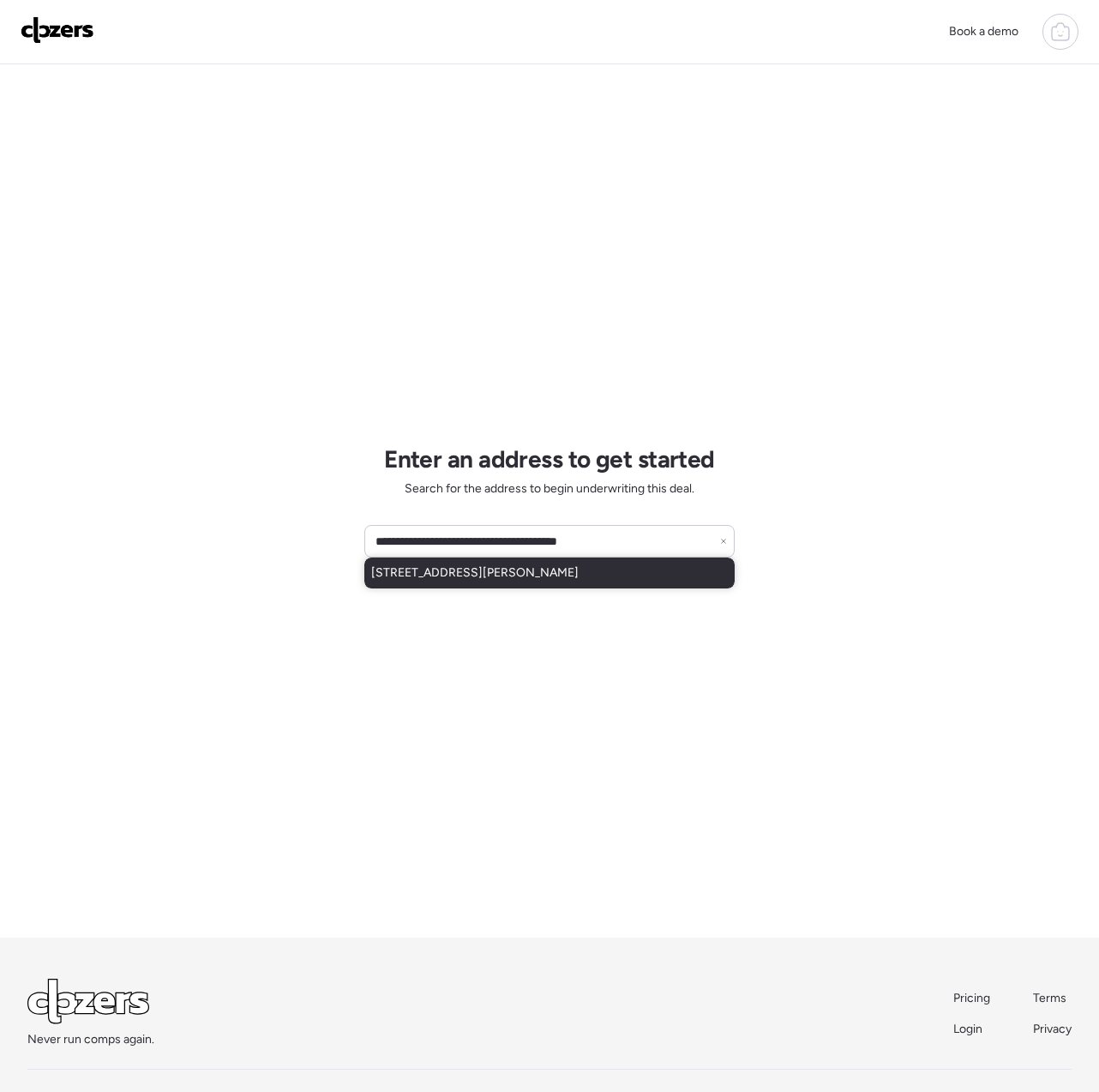
click at [438, 582] on div "[STREET_ADDRESS][PERSON_NAME]" at bounding box center [550, 572] width 370 height 31
type input "**********"
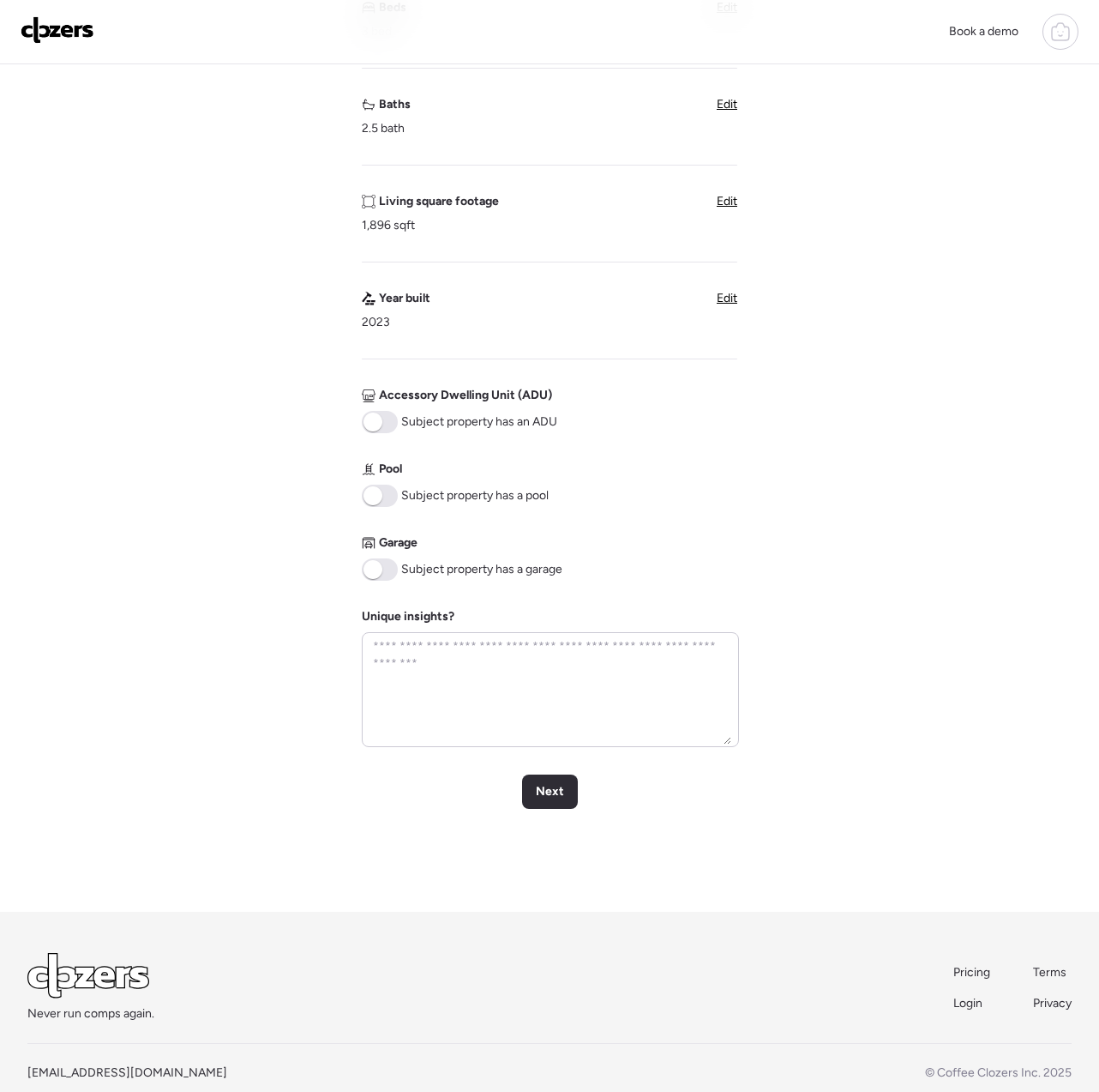
scroll to position [420, 0]
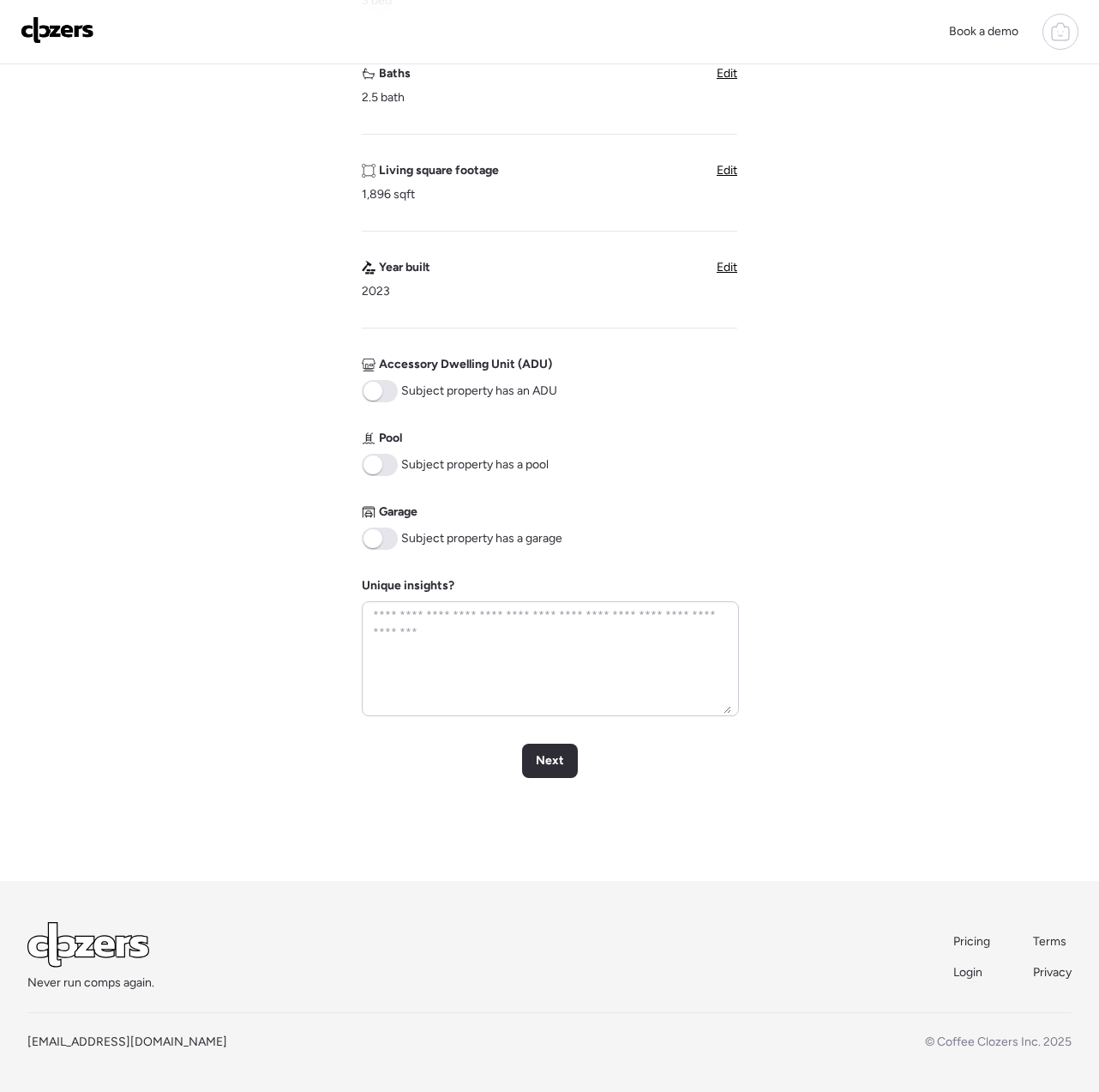
click at [570, 731] on div "Verify basic info Please verify that our data for this property is correct. Add…" at bounding box center [550, 262] width 1072 height 1236
click at [562, 752] on span "Next" at bounding box center [550, 761] width 28 height 18
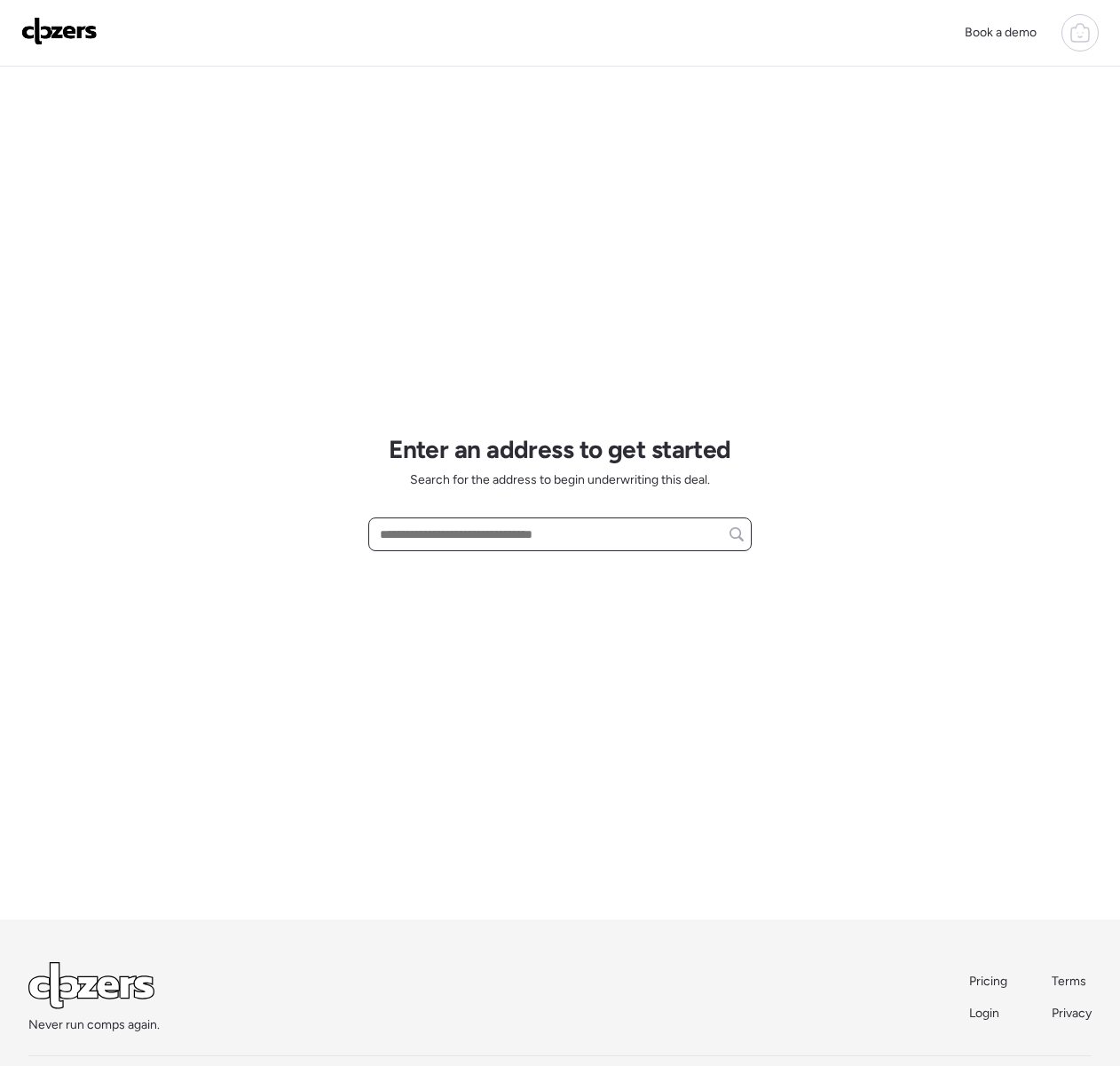
click at [426, 526] on input "text" at bounding box center [560, 533] width 368 height 24
paste input "**********"
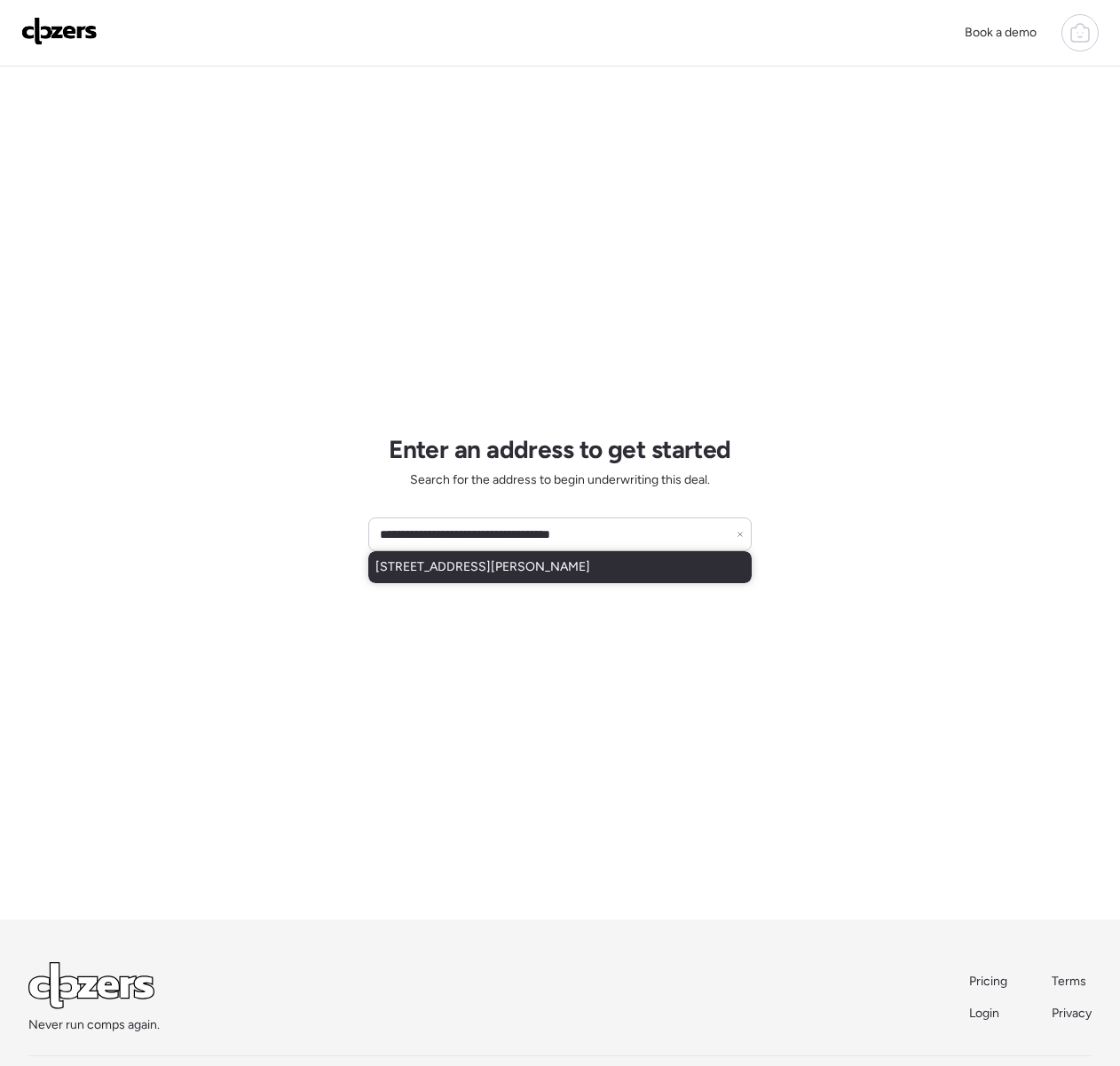
click at [494, 571] on span "[STREET_ADDRESS][PERSON_NAME]" at bounding box center [483, 567] width 215 height 18
type input "**********"
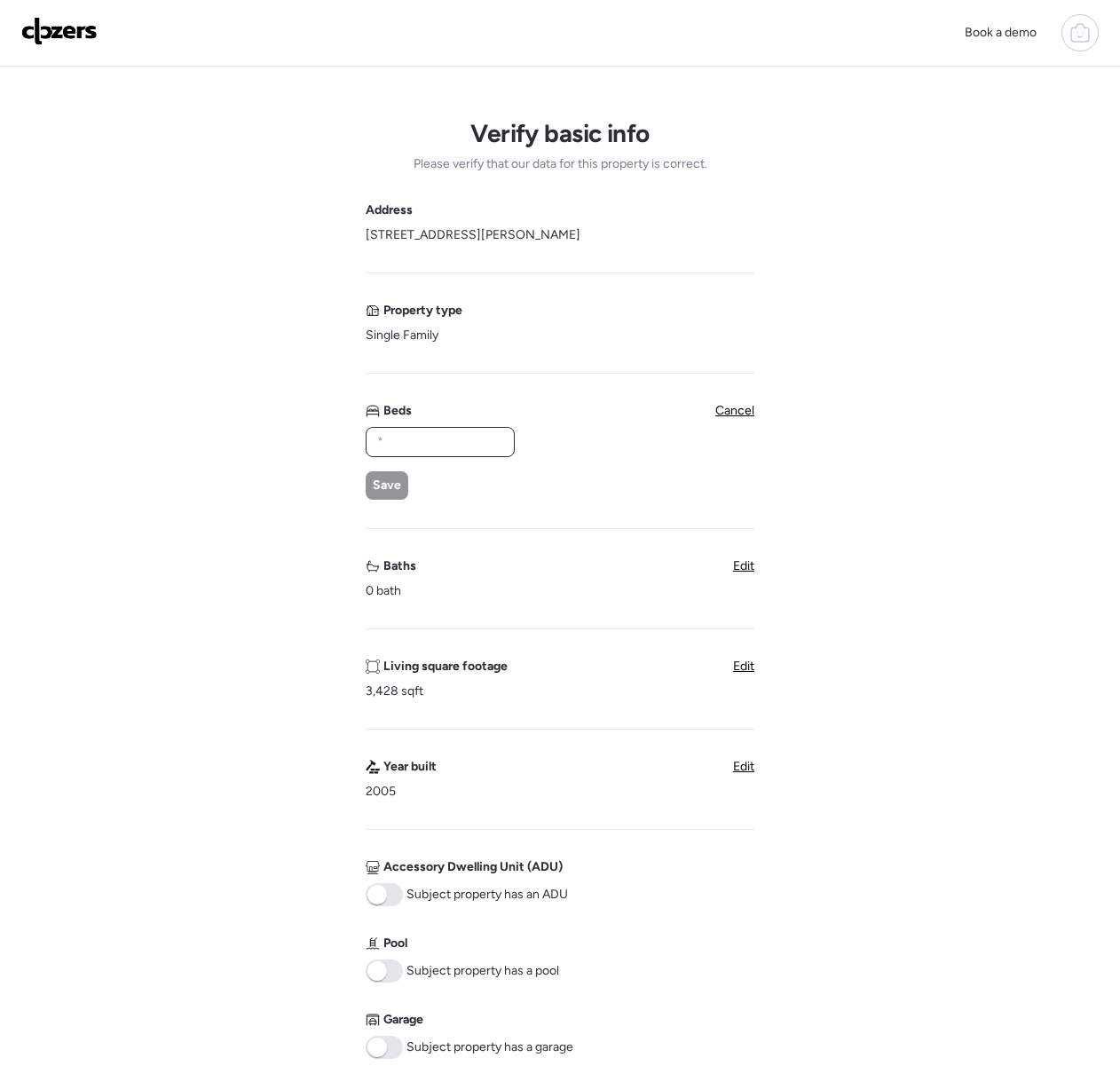
click at [430, 439] on input "text" at bounding box center [440, 441] width 133 height 24
type input "*"
click at [381, 485] on span "Save" at bounding box center [387, 485] width 28 height 18
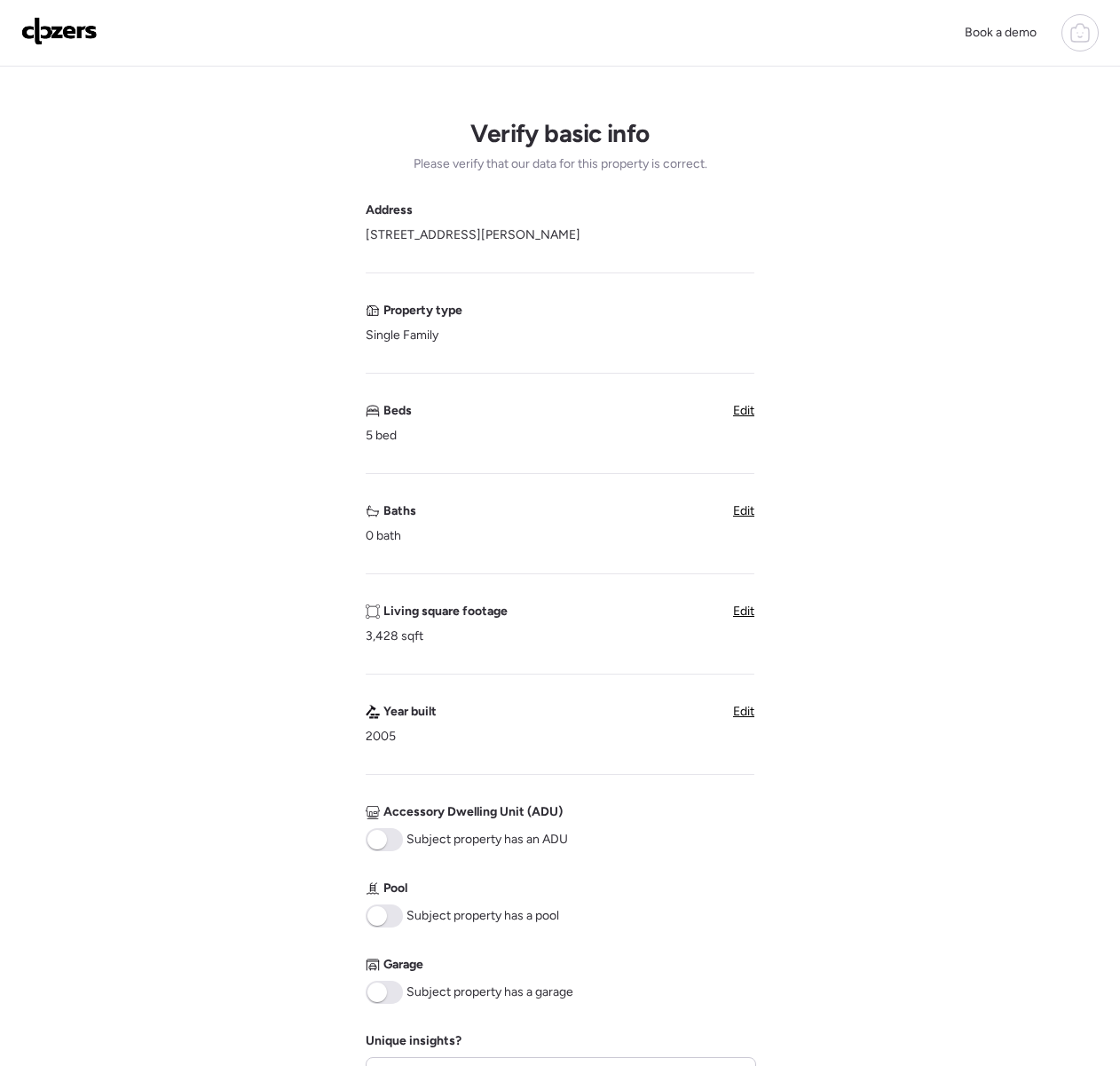
click at [738, 513] on span "Edit" at bounding box center [744, 511] width 22 height 15
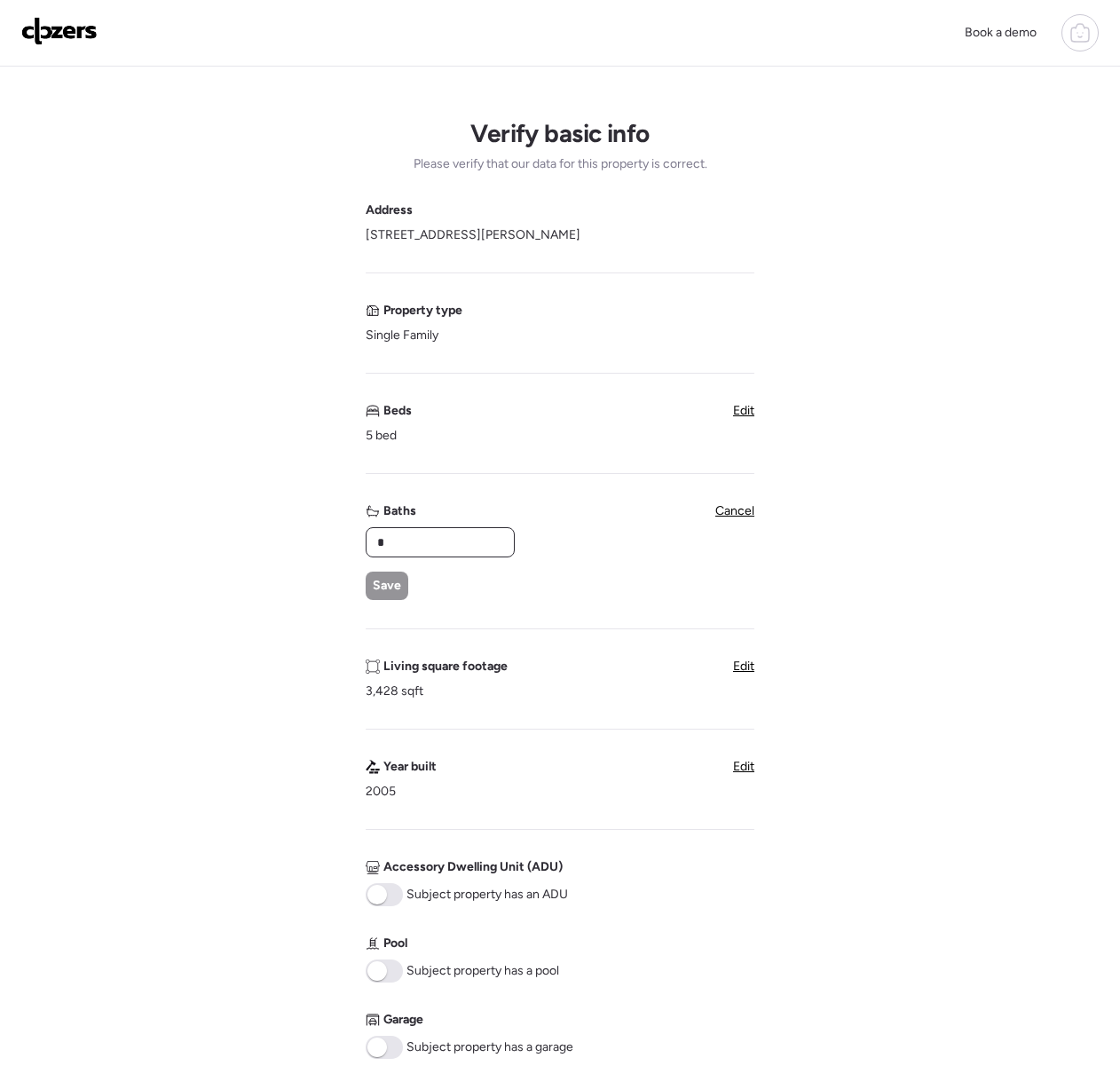
click at [448, 543] on input "*" at bounding box center [440, 542] width 133 height 24
type input "*"
click at [396, 590] on span "Save" at bounding box center [387, 586] width 28 height 18
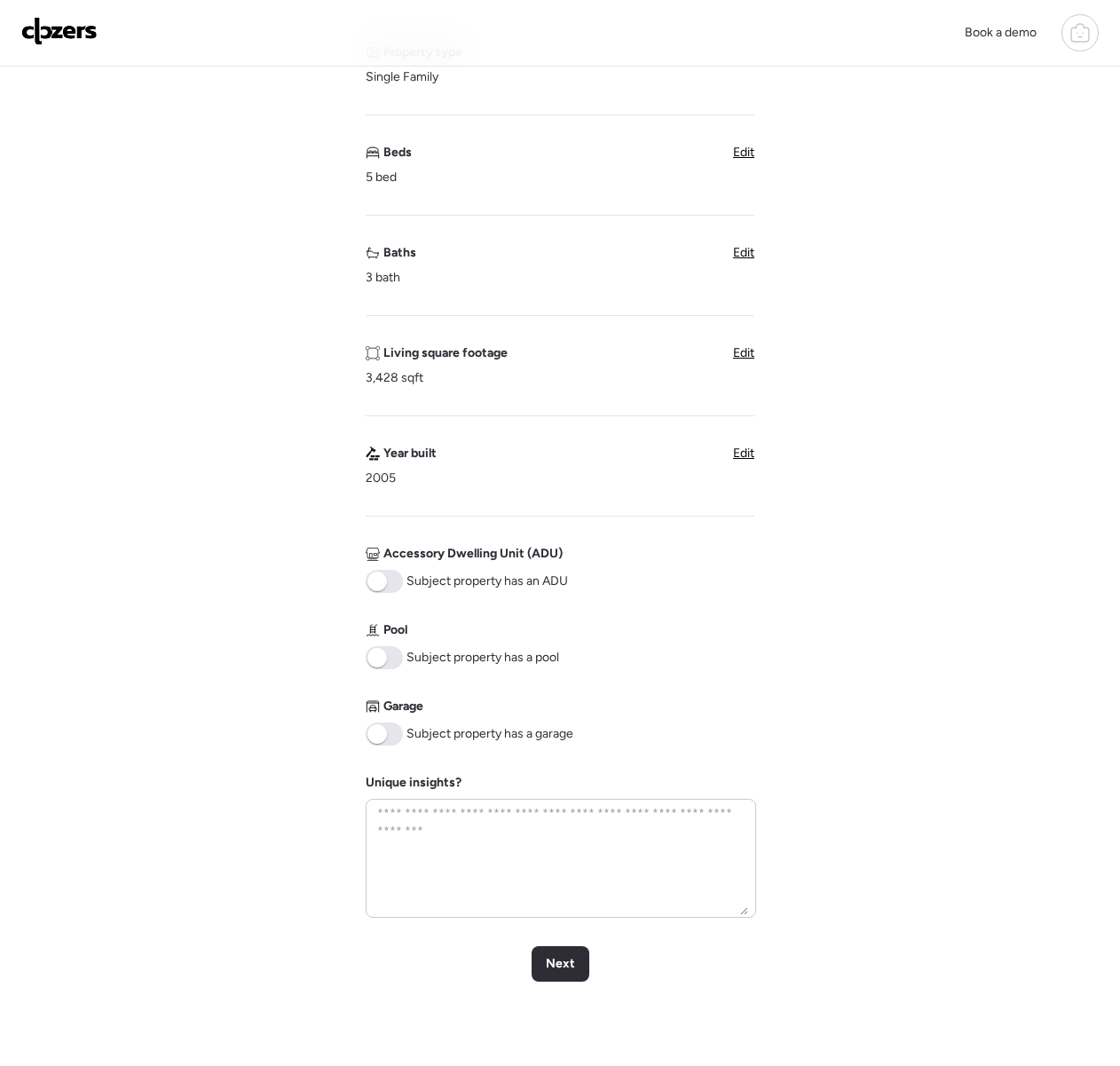
scroll to position [268, 0]
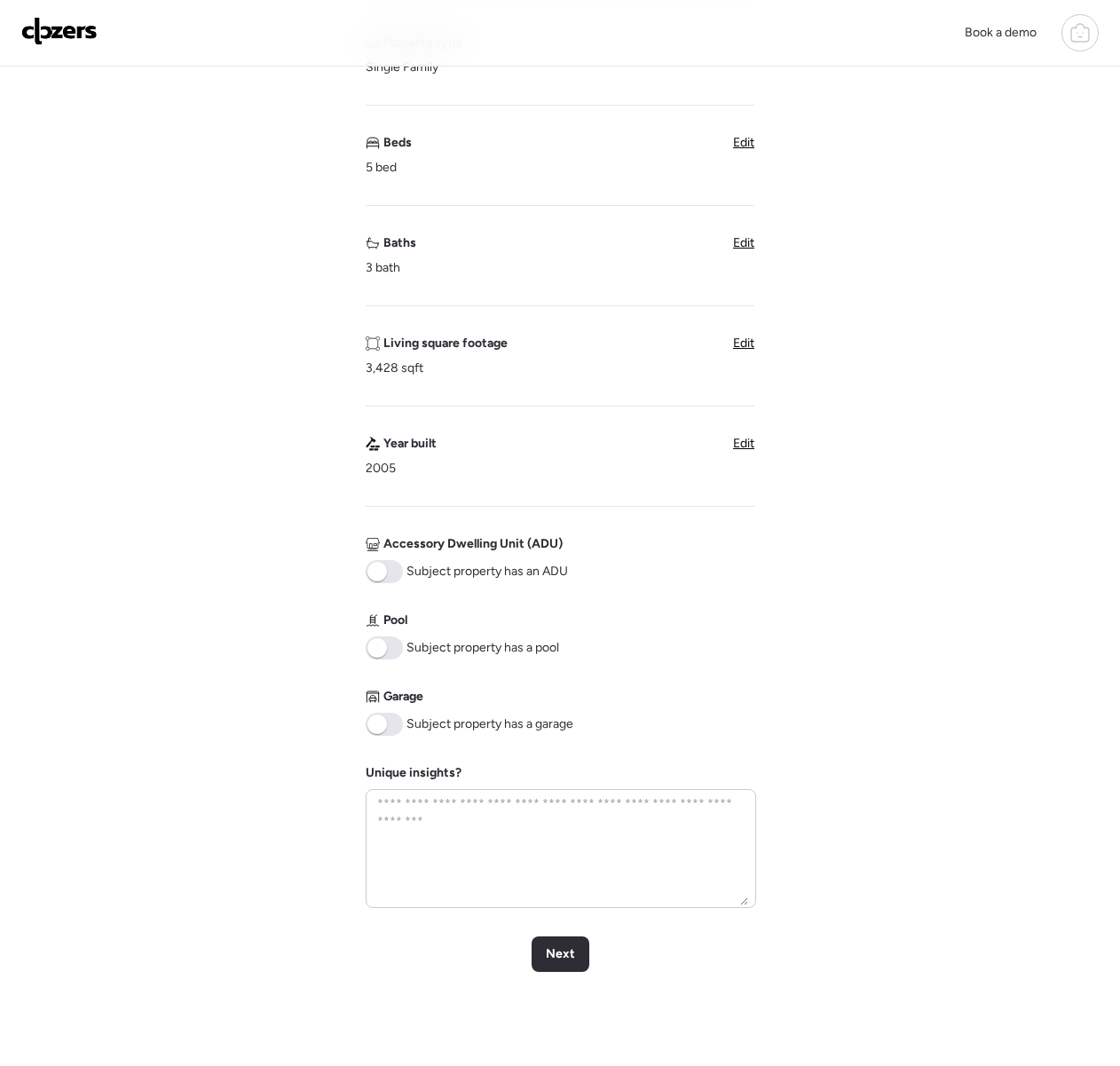
click at [377, 721] on span at bounding box center [378, 725] width 20 height 20
drag, startPoint x: 384, startPoint y: 643, endPoint x: 399, endPoint y: 646, distance: 15.3
click at [384, 643] on span at bounding box center [378, 648] width 20 height 20
click at [543, 958] on div "Next" at bounding box center [560, 954] width 58 height 35
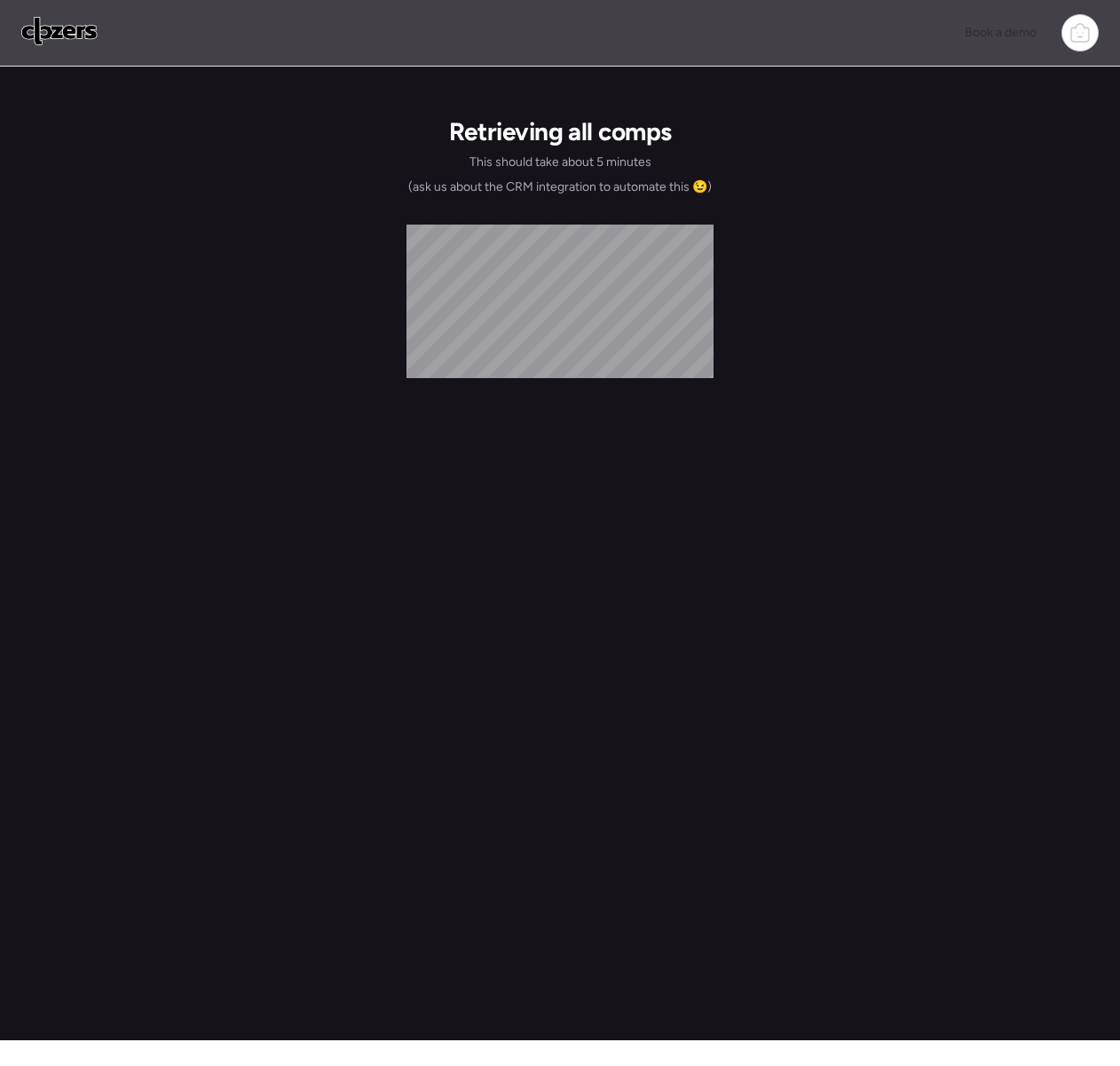
scroll to position [0, 0]
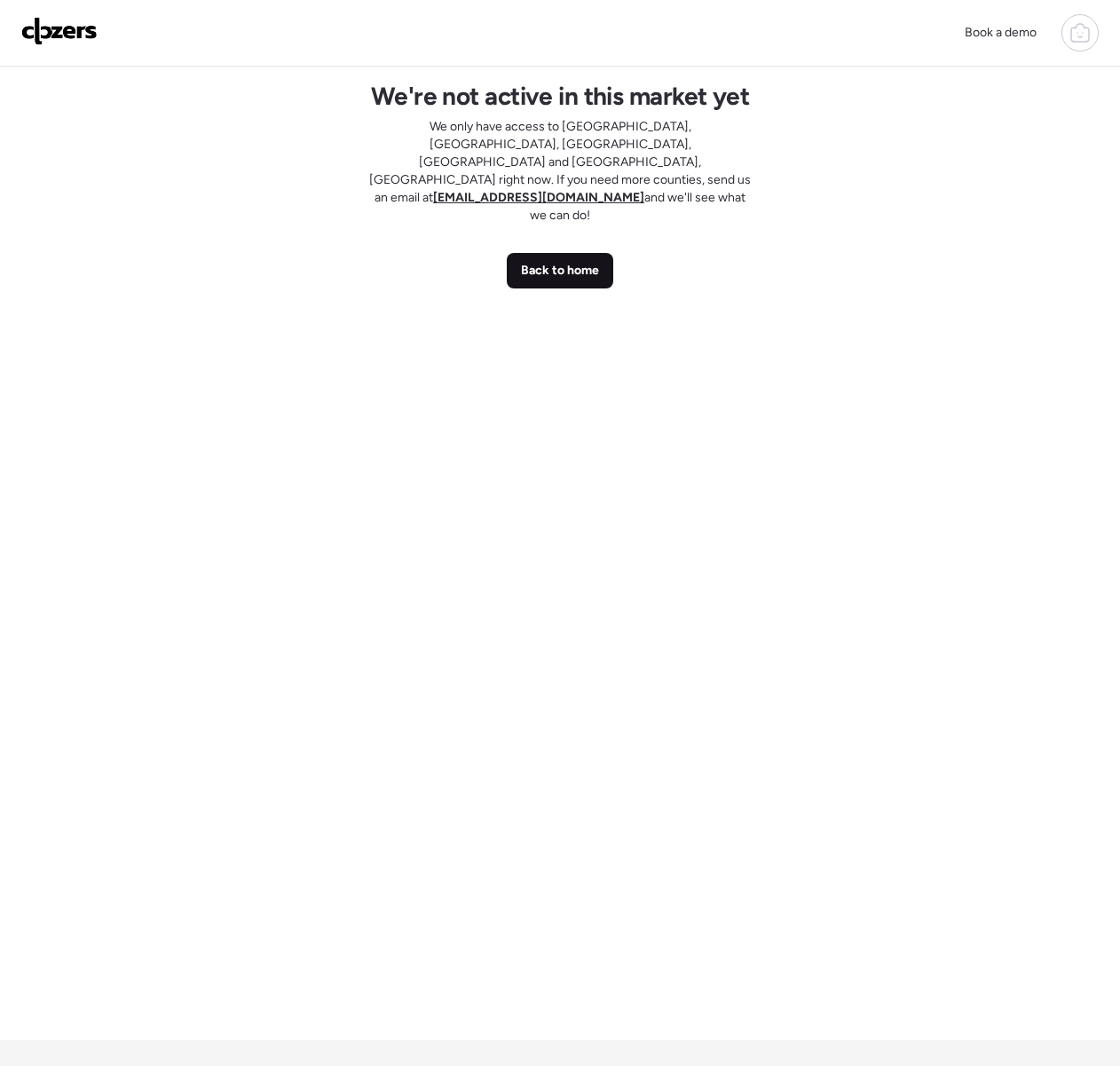
click at [580, 253] on div "Back to home" at bounding box center [560, 270] width 107 height 35
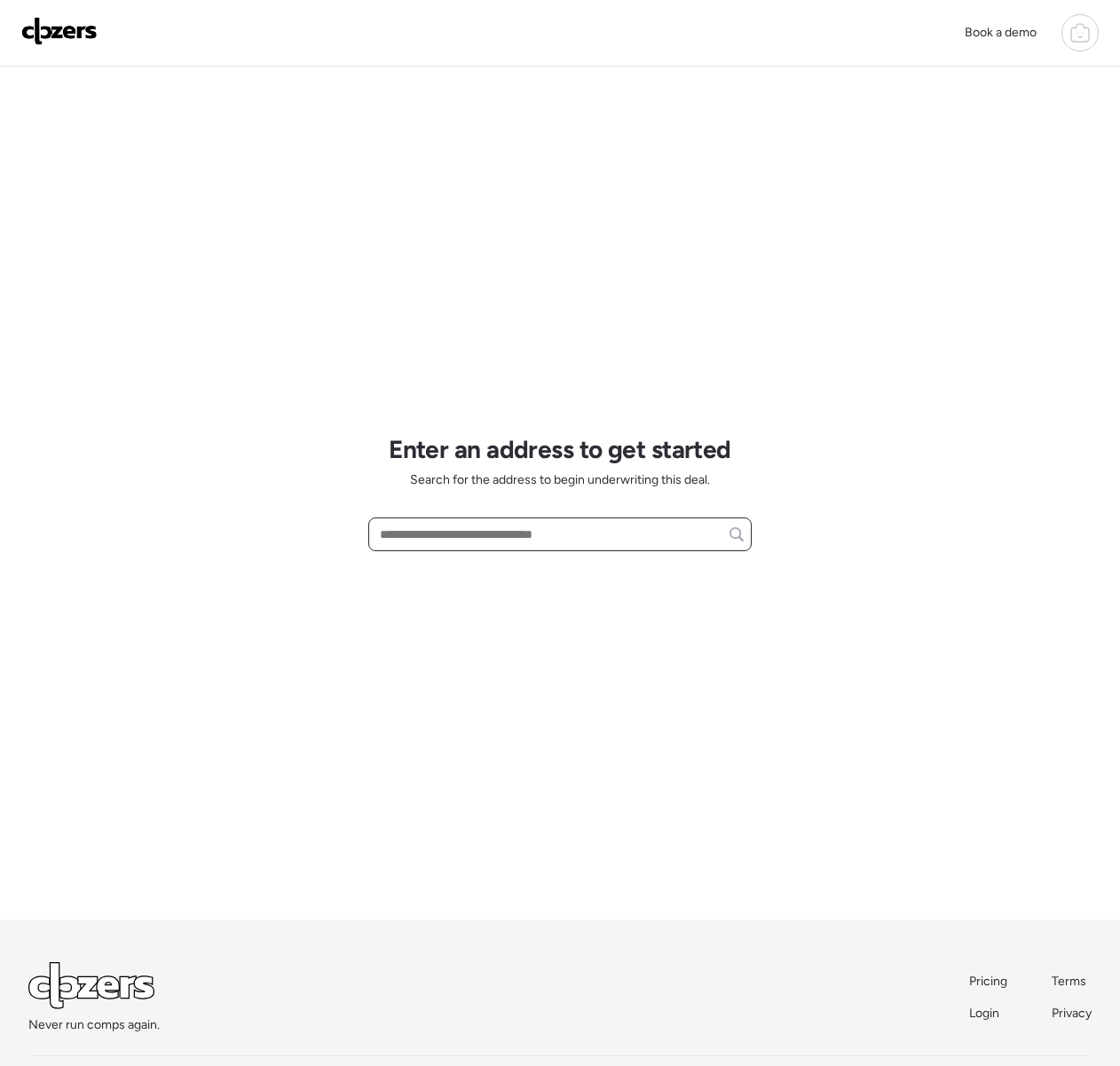
click at [410, 533] on input "text" at bounding box center [560, 533] width 368 height 24
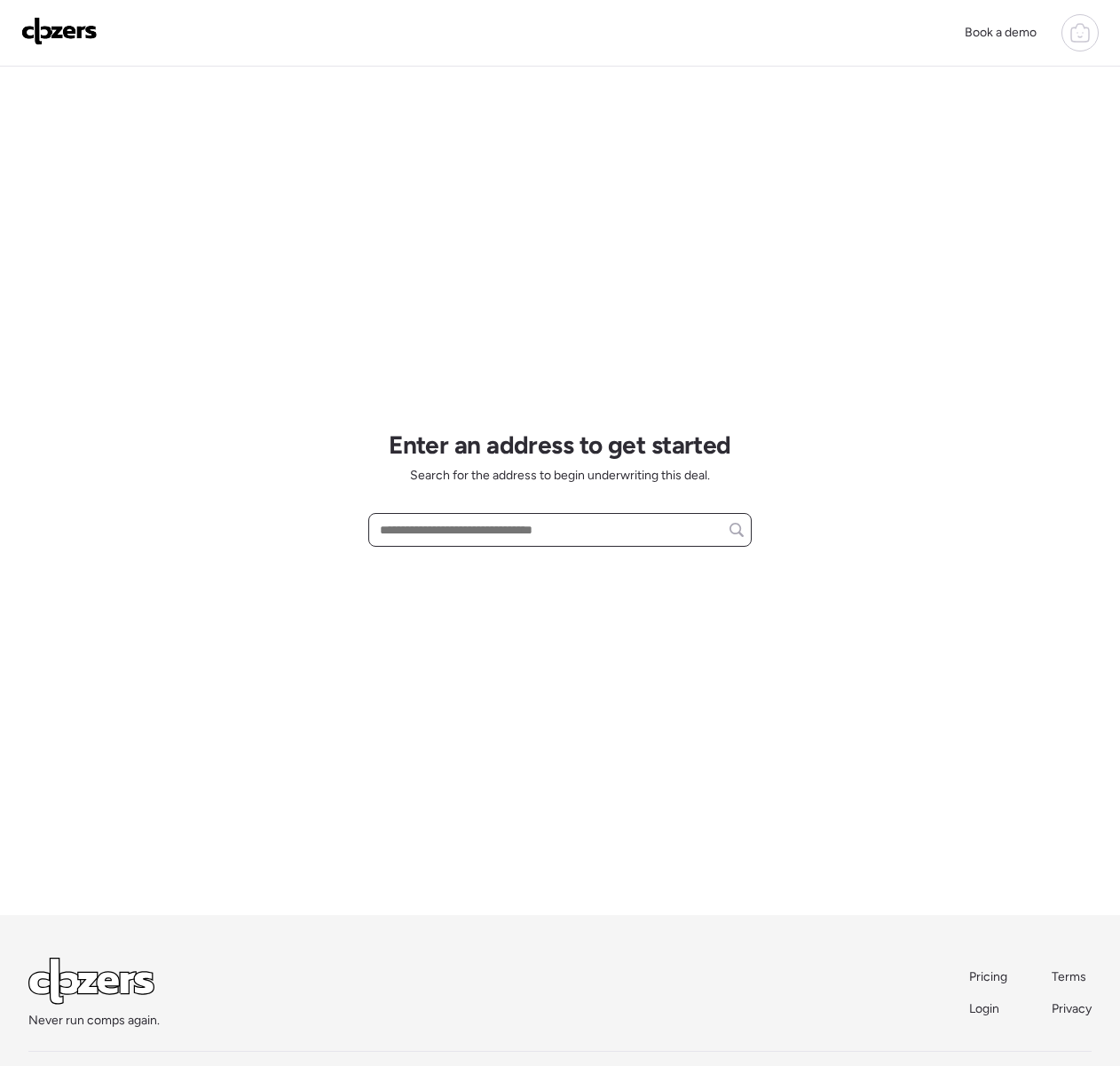
paste input "**********"
click at [459, 563] on span "[STREET_ADDRESS][US_STATE]" at bounding box center [467, 564] width 183 height 18
type input "**********"
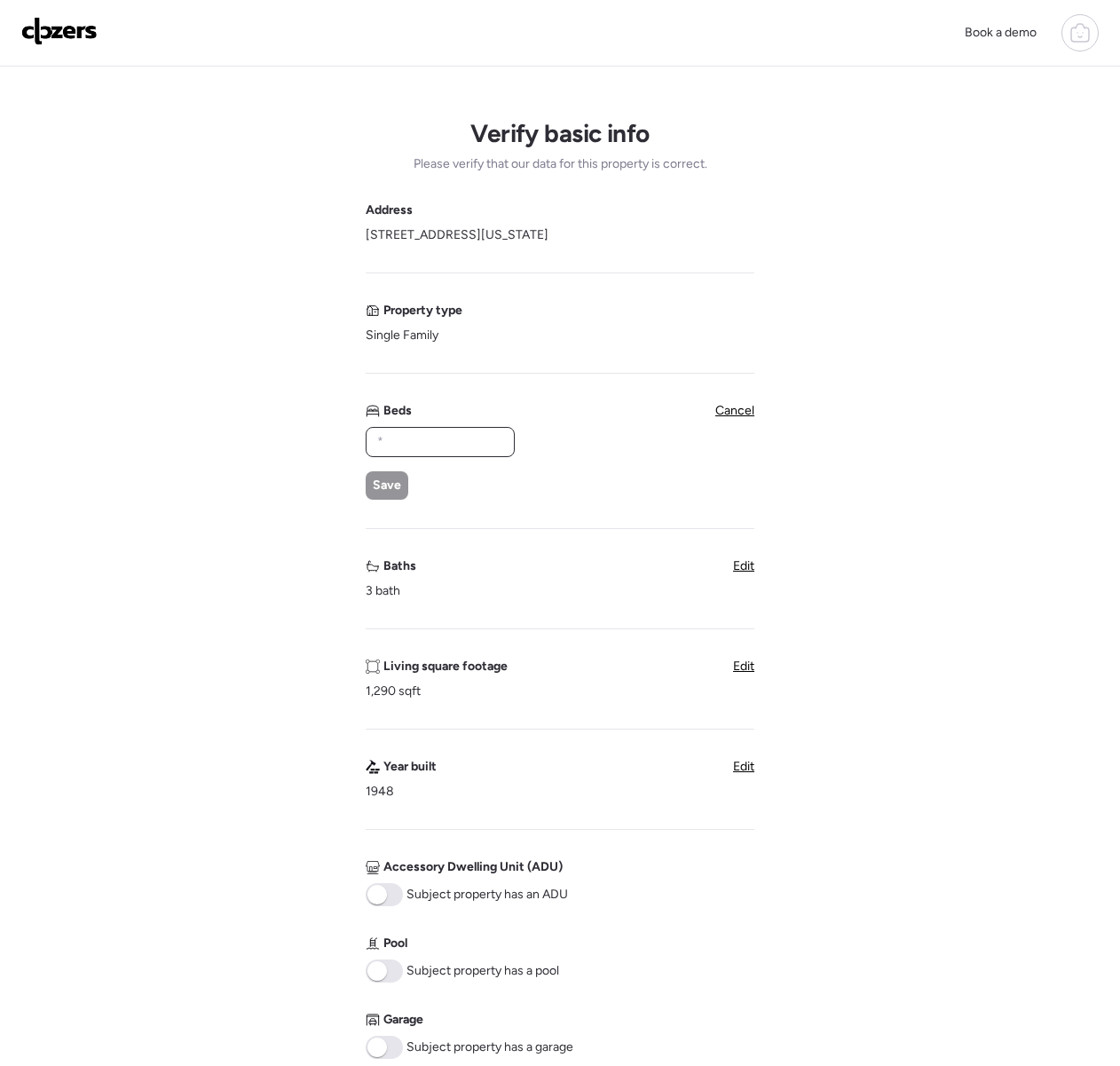
click at [394, 434] on input "text" at bounding box center [440, 441] width 133 height 24
type input "*"
click at [380, 495] on div "Save" at bounding box center [387, 485] width 43 height 28
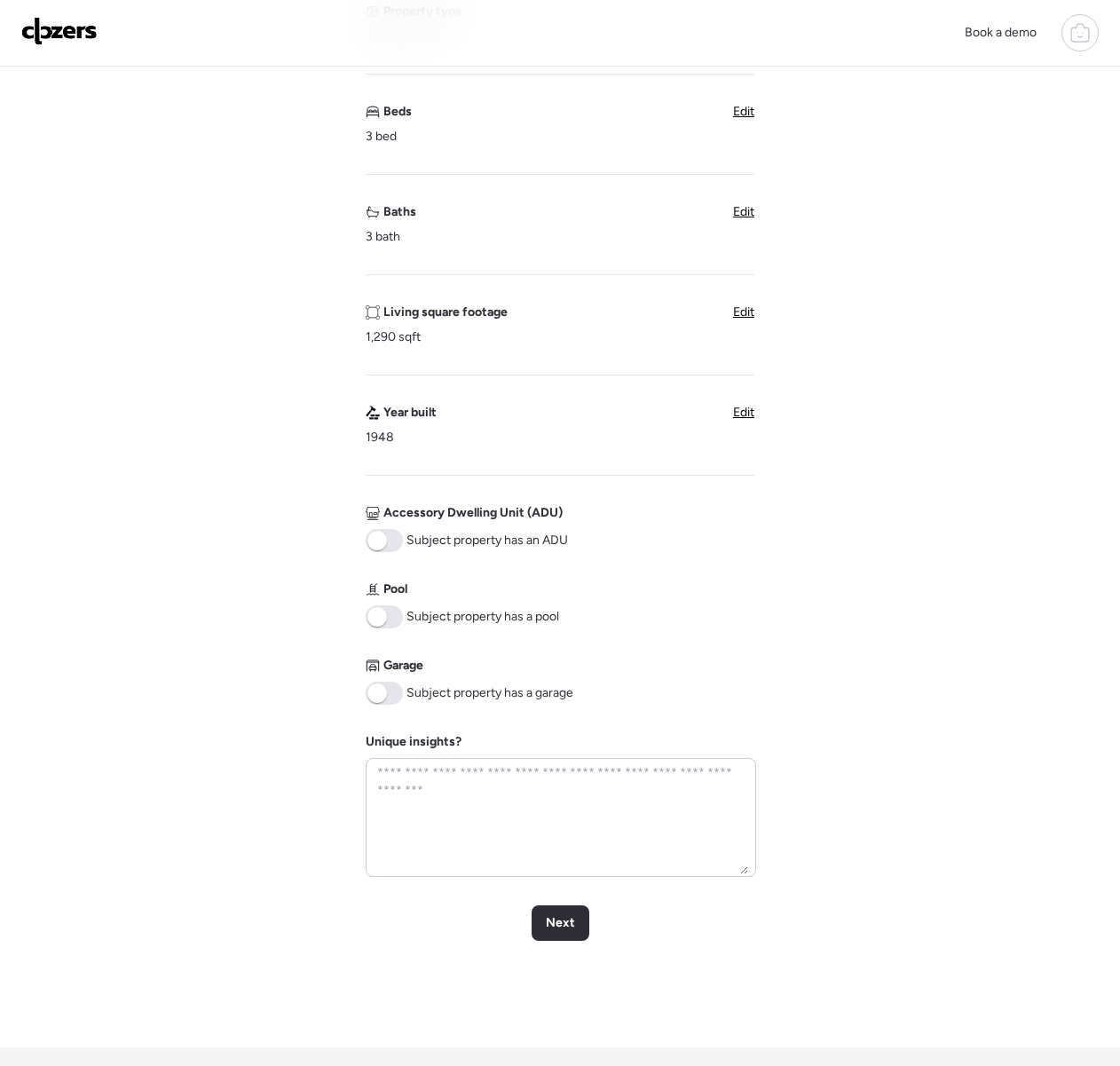
scroll to position [300, 0]
click at [550, 921] on span "Next" at bounding box center [560, 923] width 29 height 18
